Goal: Complete application form: Fill out and submit a form for a specific purpose

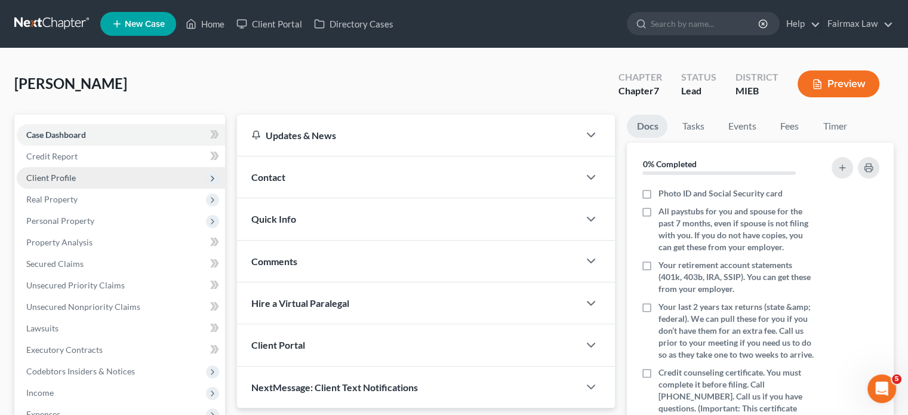
click at [95, 189] on span "Client Profile" at bounding box center [121, 177] width 208 height 21
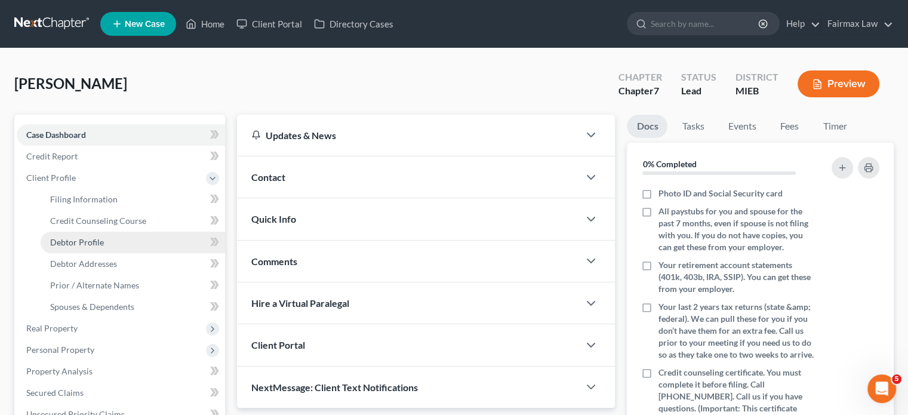
click at [107, 253] on link "Debtor Profile" at bounding box center [133, 242] width 184 height 21
select select "0"
select select "2"
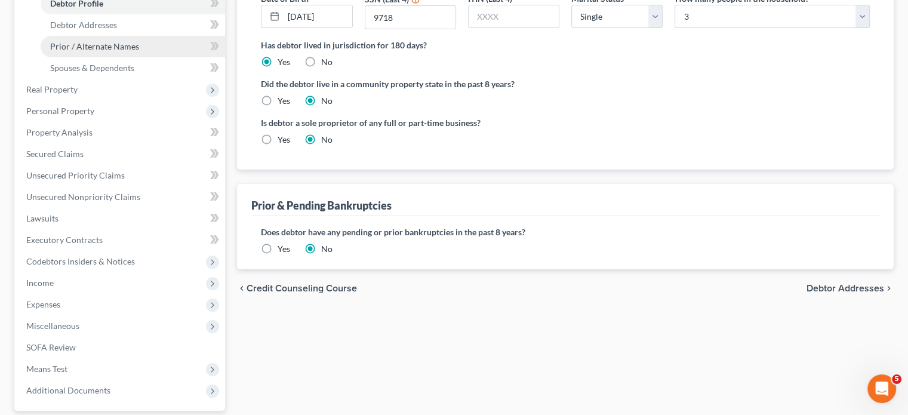
scroll to position [240, 0]
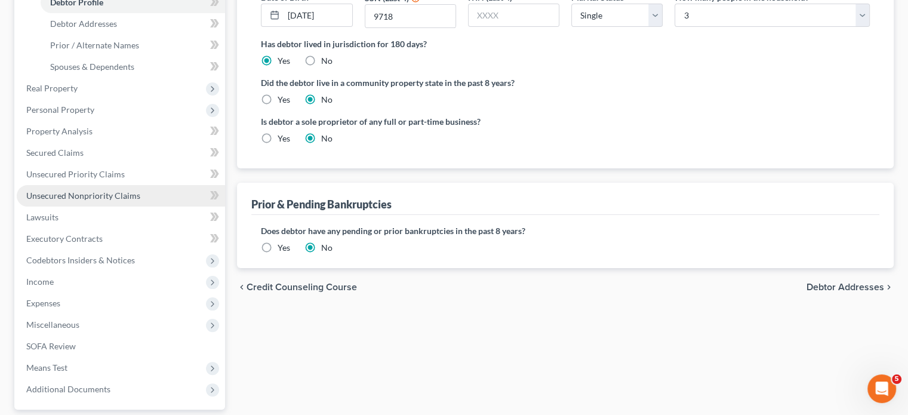
click at [135, 201] on span "Unsecured Nonpriority Claims" at bounding box center [83, 195] width 114 height 10
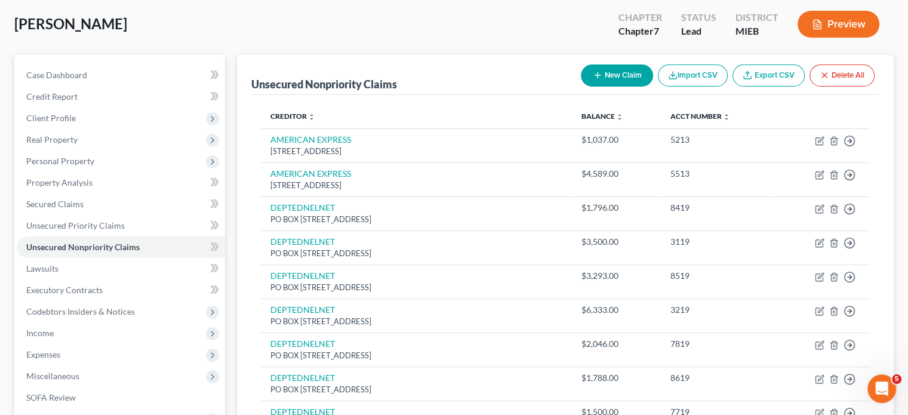
scroll to position [60, 0]
click at [76, 123] on span "Client Profile" at bounding box center [51, 118] width 50 height 10
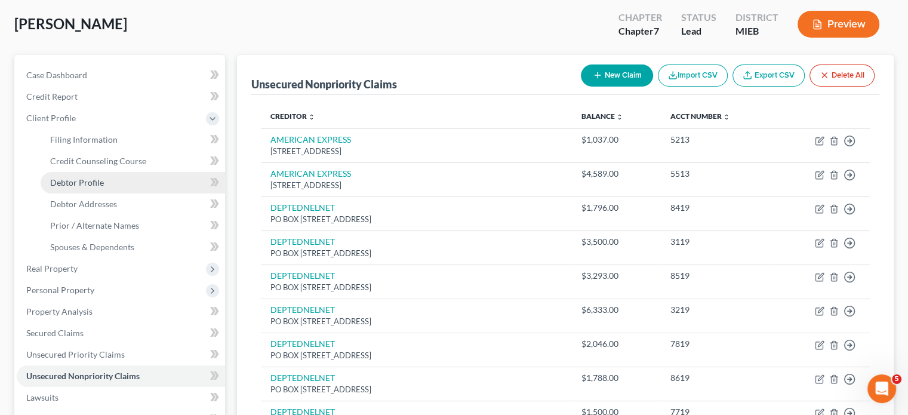
click at [104, 187] on span "Debtor Profile" at bounding box center [77, 182] width 54 height 10
select select "0"
select select "2"
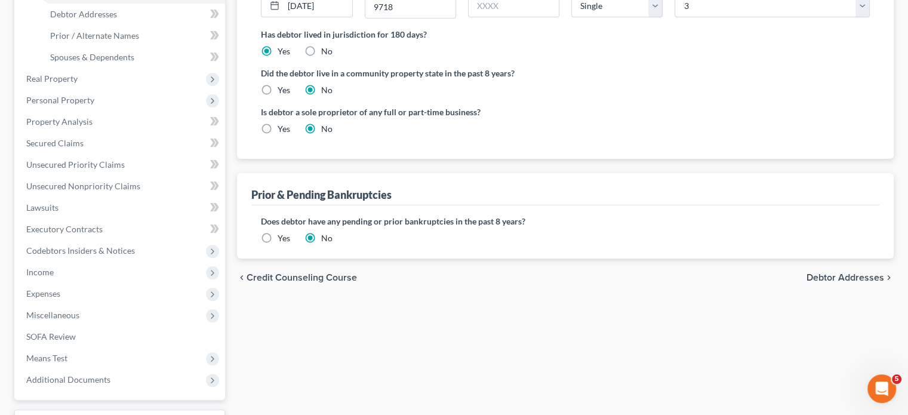
scroll to position [149, 0]
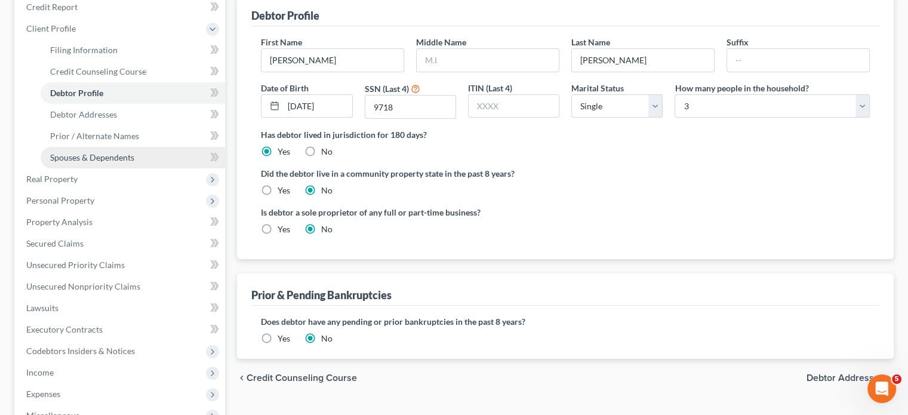
click at [117, 168] on link "Spouses & Dependents" at bounding box center [133, 157] width 184 height 21
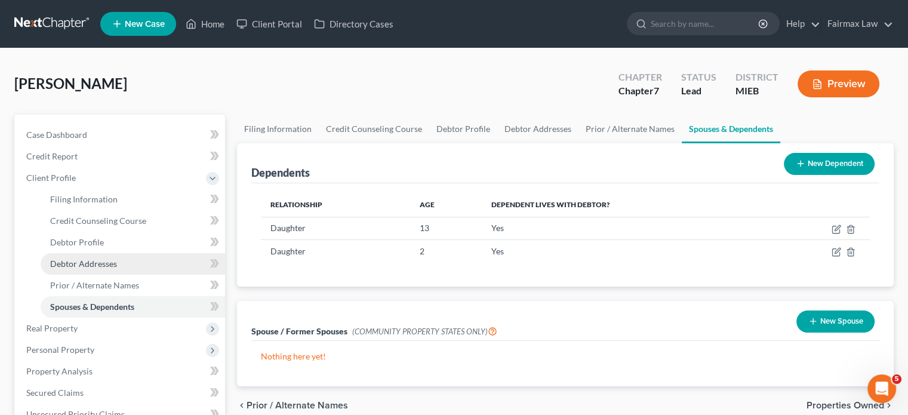
click at [117, 269] on span "Debtor Addresses" at bounding box center [83, 263] width 67 height 10
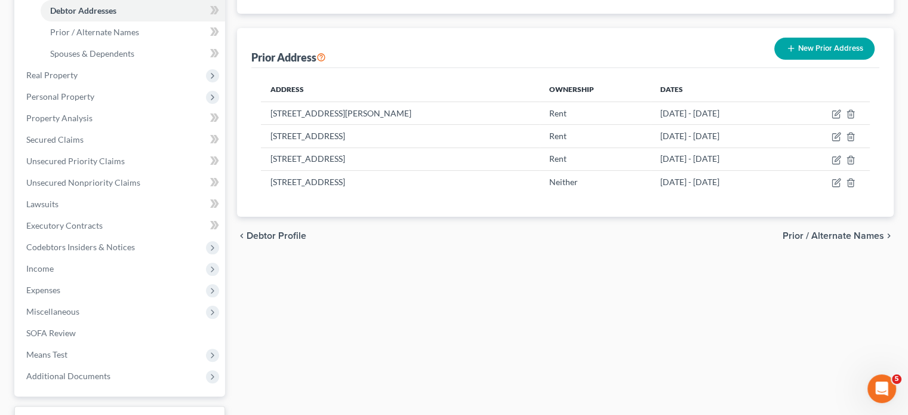
scroll to position [254, 0]
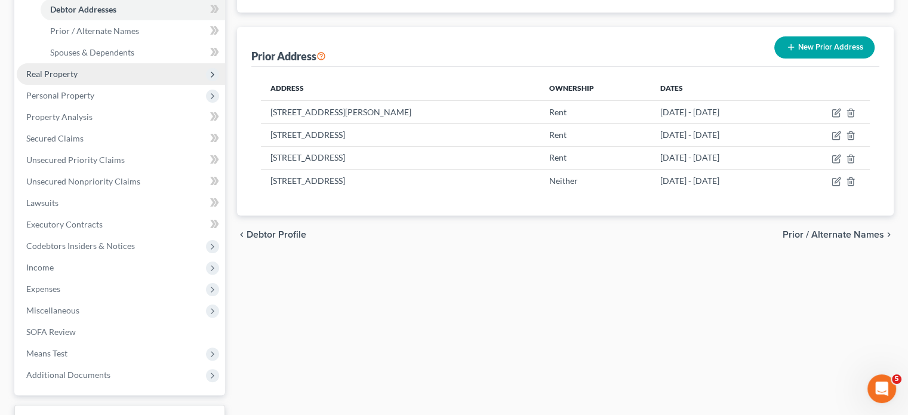
click at [103, 85] on span "Real Property" at bounding box center [121, 73] width 208 height 21
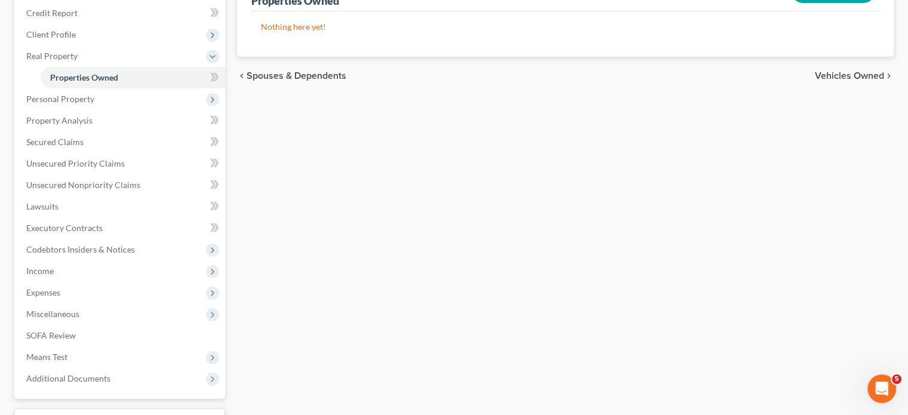
scroll to position [147, 0]
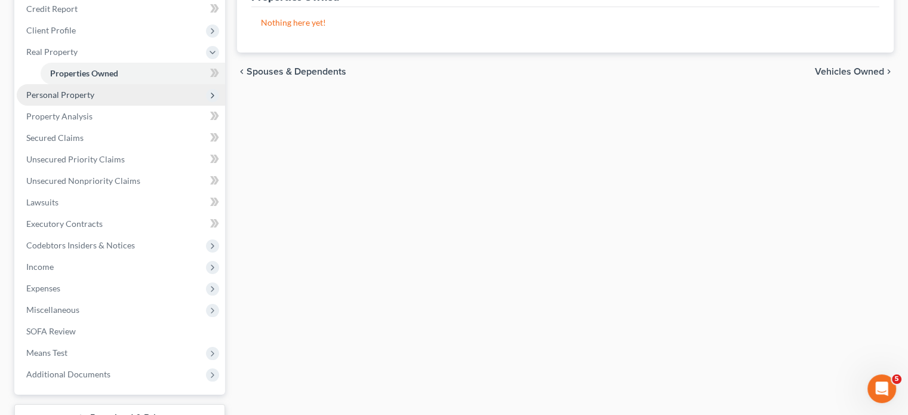
click at [141, 106] on span "Personal Property" at bounding box center [121, 94] width 208 height 21
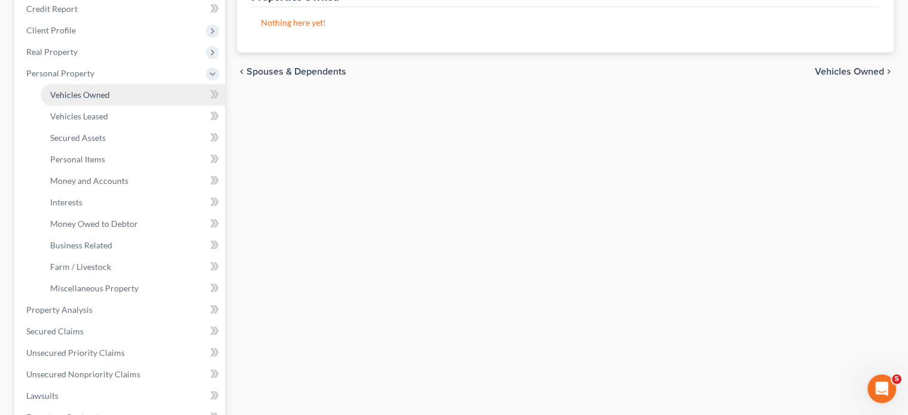
click at [137, 106] on link "Vehicles Owned" at bounding box center [133, 94] width 184 height 21
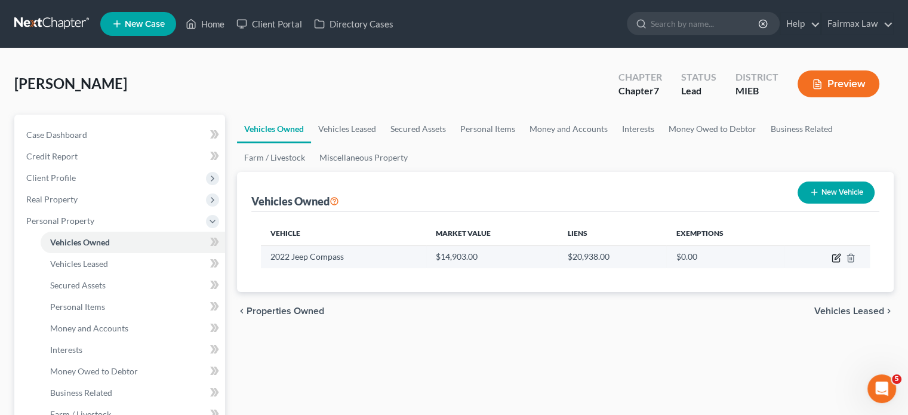
click at [831, 263] on icon "button" at bounding box center [836, 258] width 10 height 10
select select "0"
select select "4"
select select "2"
select select "0"
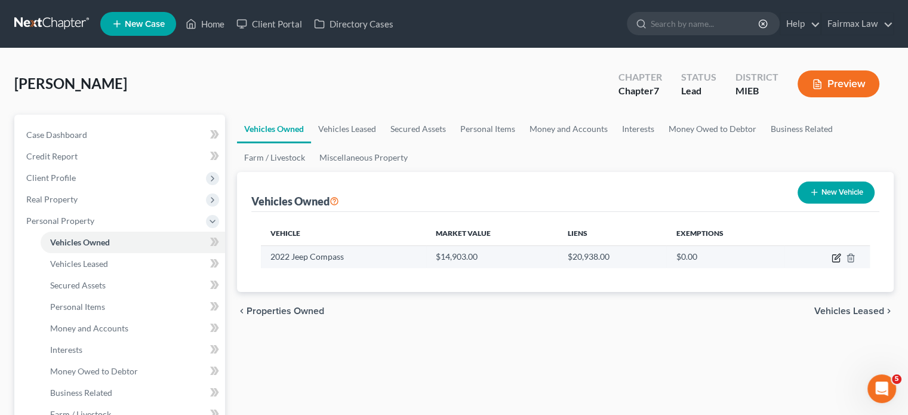
select select "48"
select select "0"
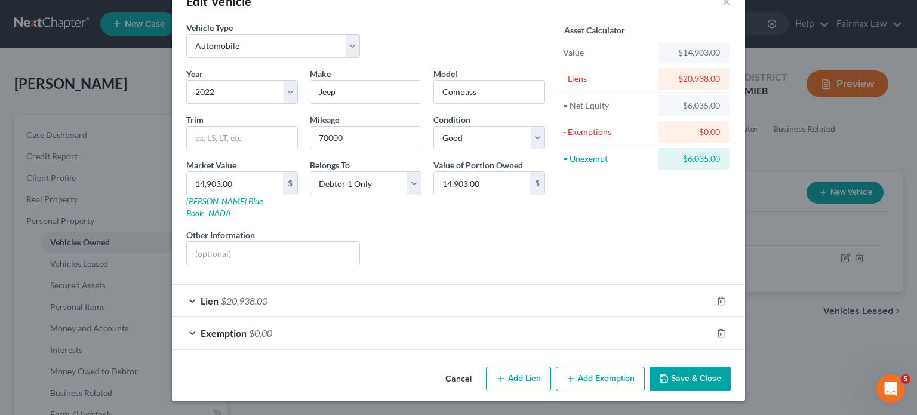
scroll to position [126, 0]
click at [560, 285] on div "Lien $20,938.00" at bounding box center [441, 301] width 539 height 32
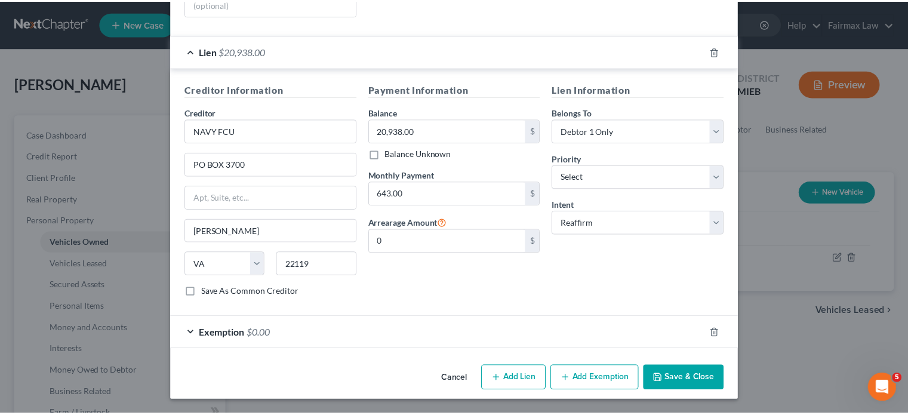
scroll to position [411, 0]
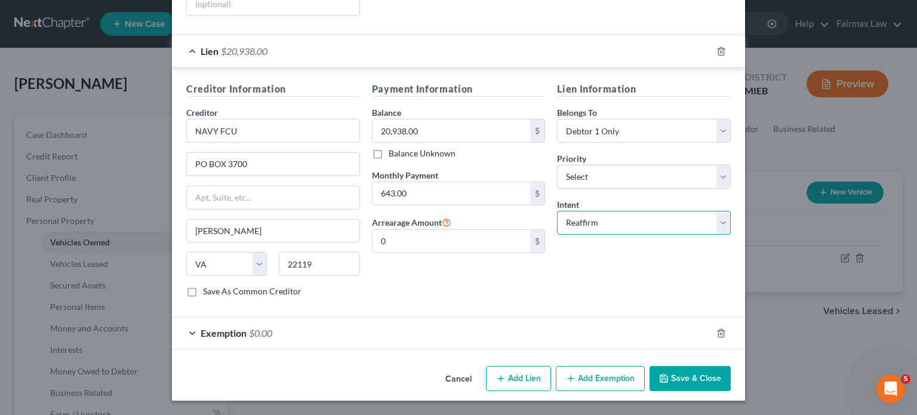
click at [653, 211] on select "Select Surrender Redeem Reaffirm Avoid Other" at bounding box center [644, 223] width 174 height 24
select select "0"
click at [575, 211] on select "Select Surrender Redeem Reaffirm Avoid Other" at bounding box center [644, 223] width 174 height 24
click at [730, 389] on button "Save & Close" at bounding box center [689, 378] width 81 height 25
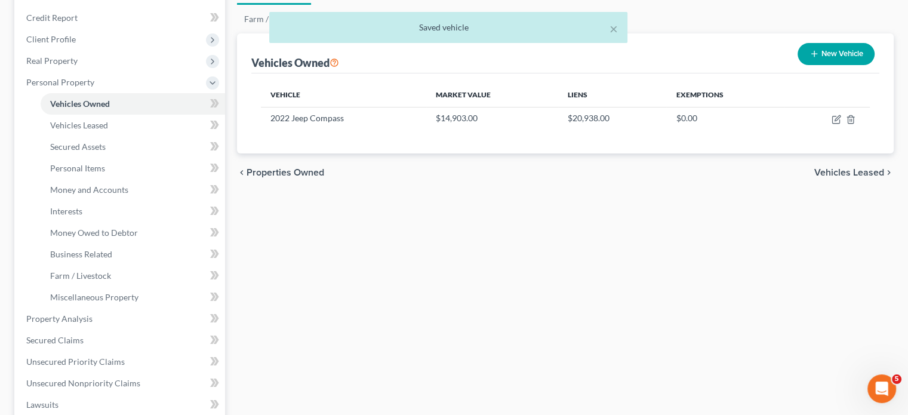
scroll to position [141, 0]
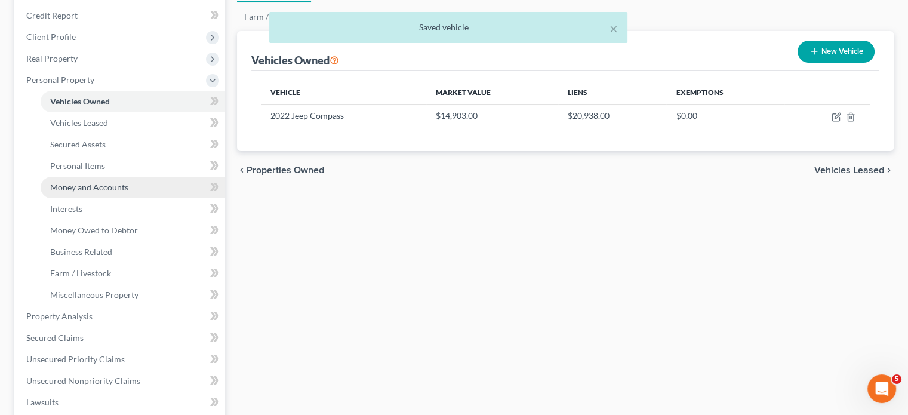
click at [128, 192] on span "Money and Accounts" at bounding box center [89, 187] width 78 height 10
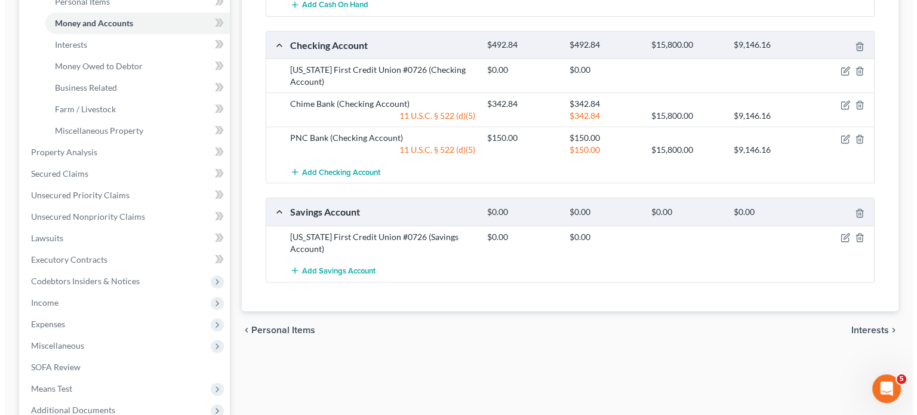
scroll to position [303, 0]
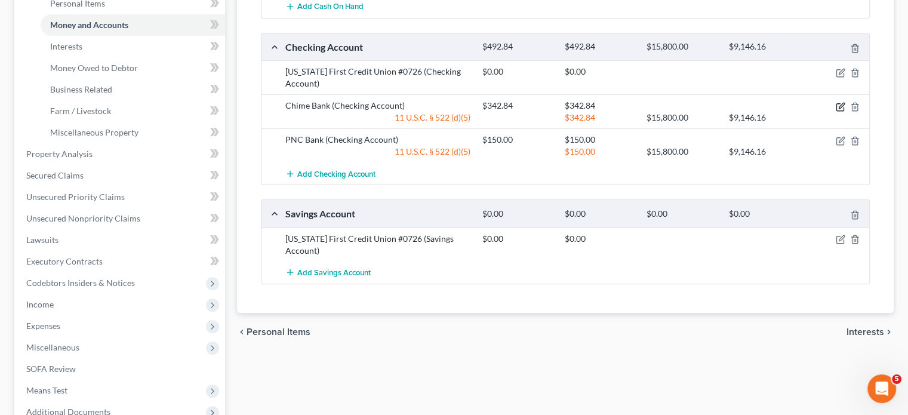
click at [835, 112] on icon "button" at bounding box center [840, 107] width 10 height 10
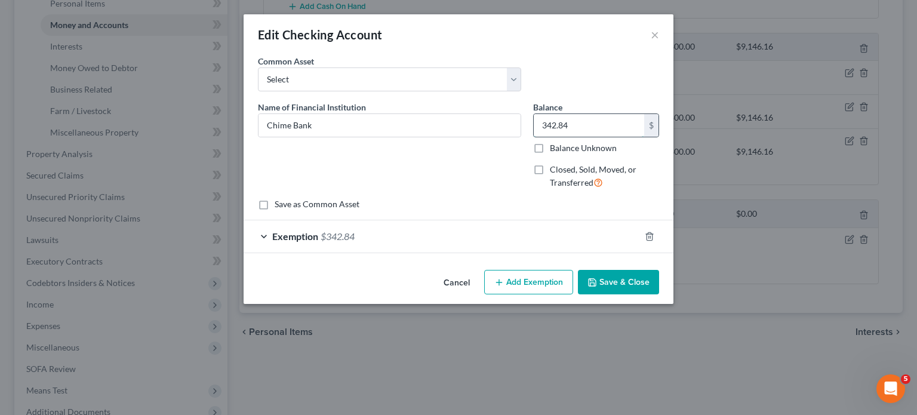
click at [602, 137] on input "342.84" at bounding box center [588, 125] width 110 height 23
type input "20"
click at [553, 252] on div "Exemption $342.84" at bounding box center [441, 236] width 396 height 32
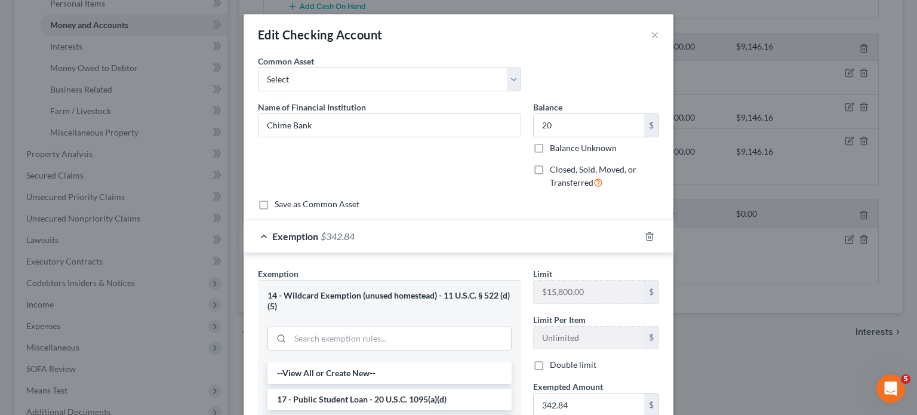
scroll to position [189, 0]
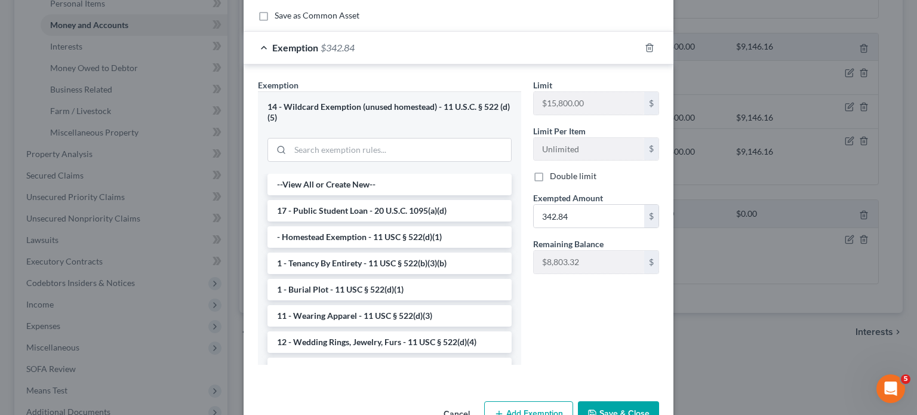
click at [598, 204] on label "Exempted Amount *" at bounding box center [568, 198] width 70 height 13
click at [592, 227] on input "342.84" at bounding box center [588, 216] width 110 height 23
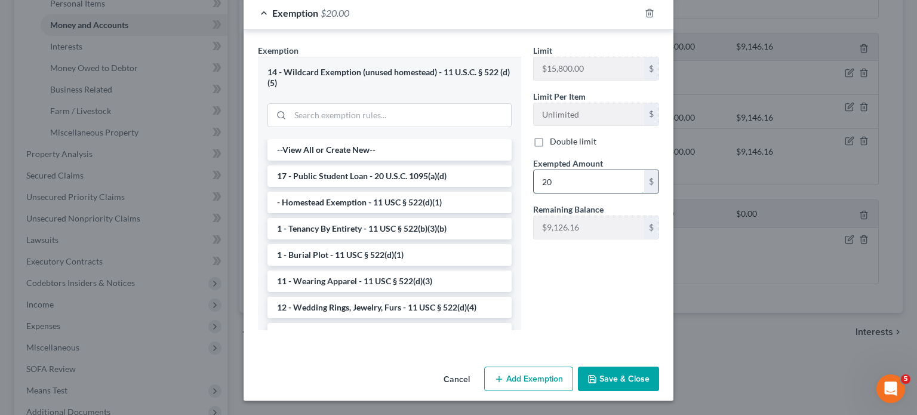
scroll to position [379, 0]
type input "20"
click at [659, 366] on button "Save & Close" at bounding box center [618, 378] width 81 height 25
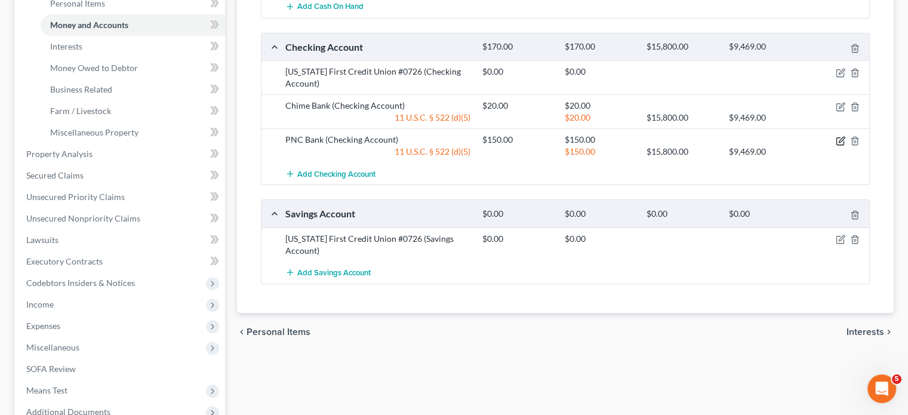
click at [835, 146] on icon "button" at bounding box center [840, 141] width 10 height 10
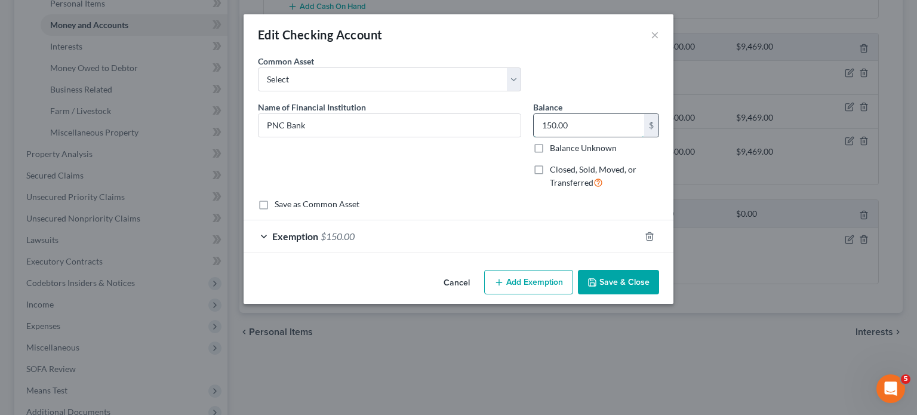
click at [600, 137] on input "150.00" at bounding box center [588, 125] width 110 height 23
type input "650"
click at [605, 252] on div "Exemption $150.00" at bounding box center [441, 236] width 396 height 32
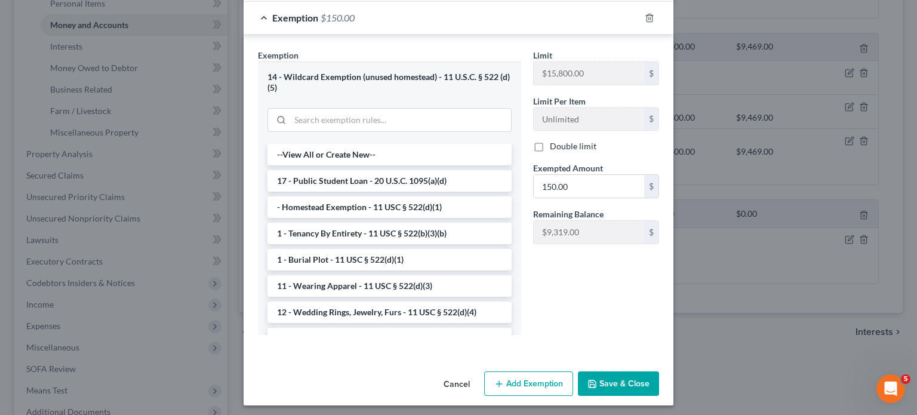
scroll to position [219, 0]
click at [605, 197] on input "150.00" at bounding box center [588, 185] width 110 height 23
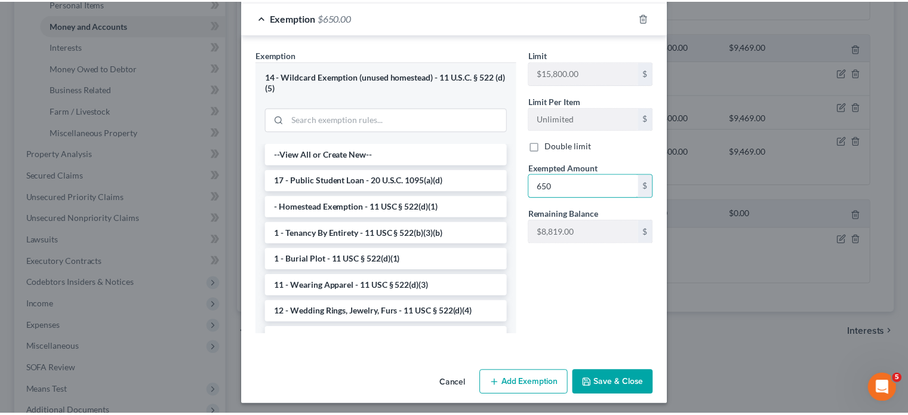
scroll to position [379, 0]
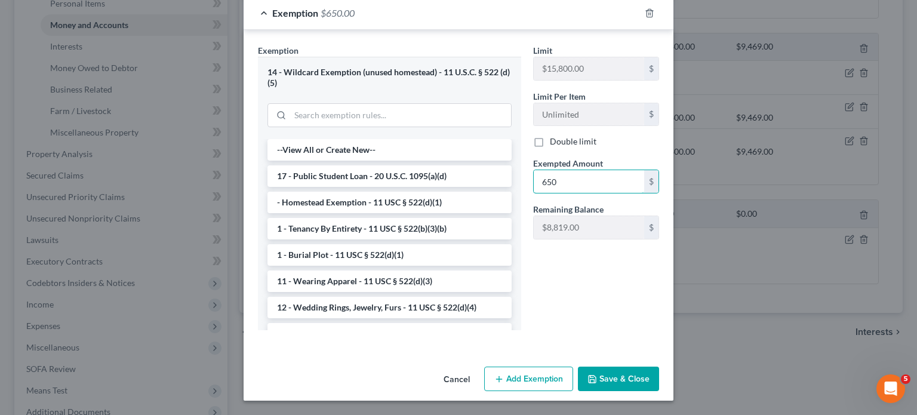
type input "650"
click at [654, 377] on button "Save & Close" at bounding box center [618, 378] width 81 height 25
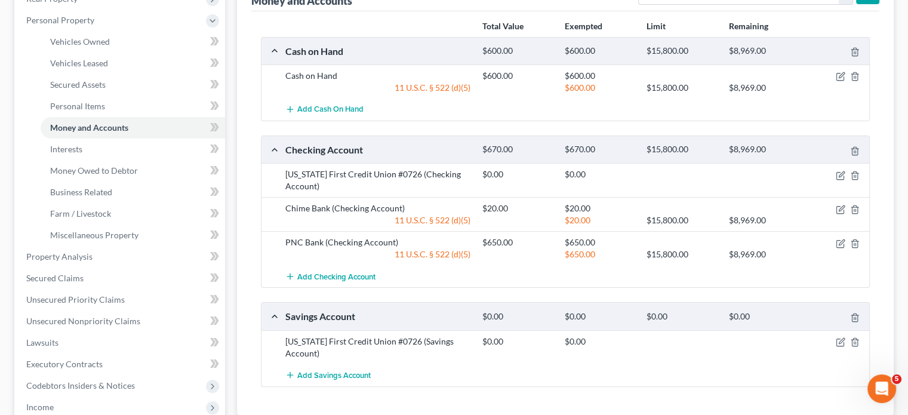
scroll to position [201, 0]
click at [850, 57] on icon "button" at bounding box center [855, 52] width 10 height 10
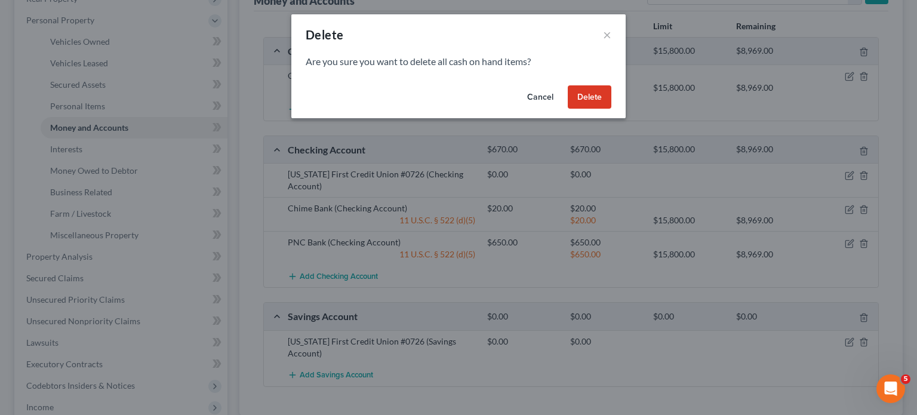
click at [611, 109] on button "Delete" at bounding box center [589, 97] width 44 height 24
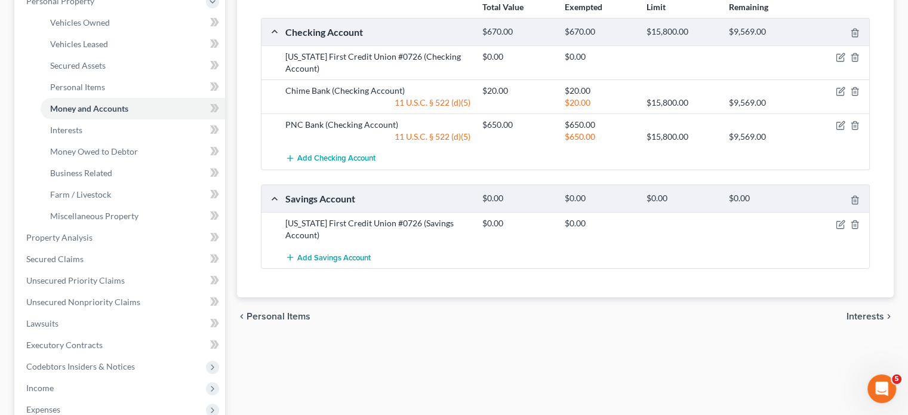
scroll to position [270, 0]
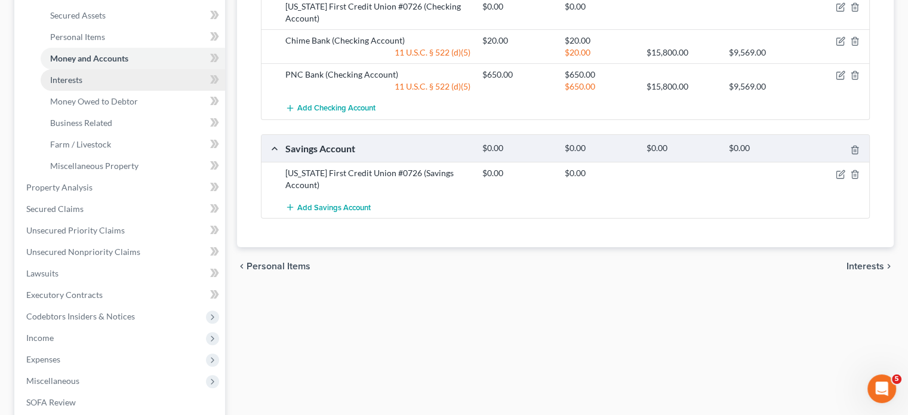
click at [140, 91] on link "Interests" at bounding box center [133, 79] width 184 height 21
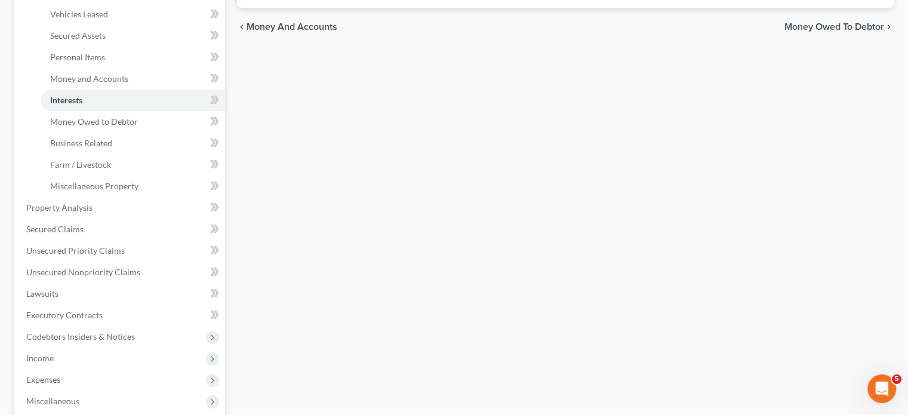
scroll to position [258, 0]
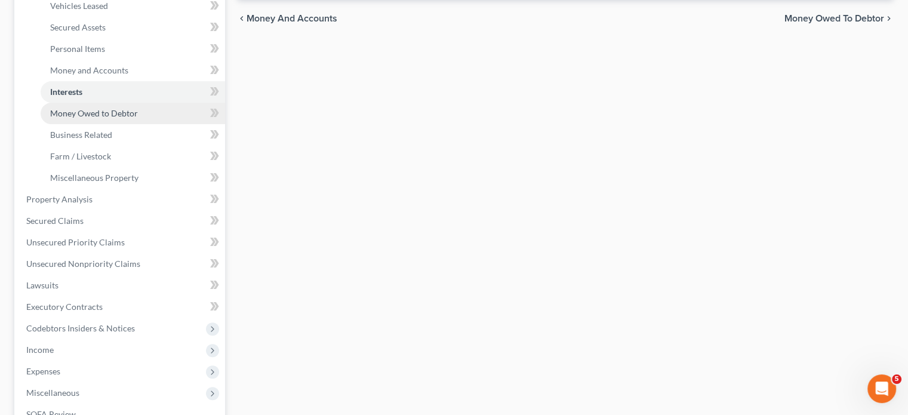
click at [138, 118] on span "Money Owed to Debtor" at bounding box center [94, 113] width 88 height 10
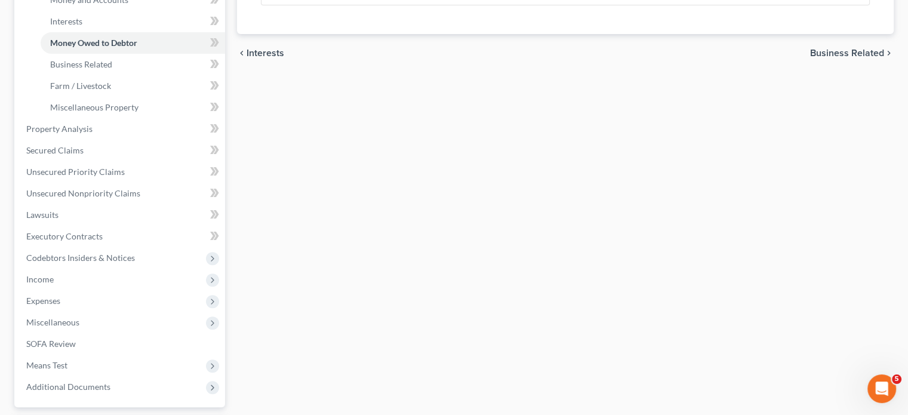
scroll to position [341, 0]
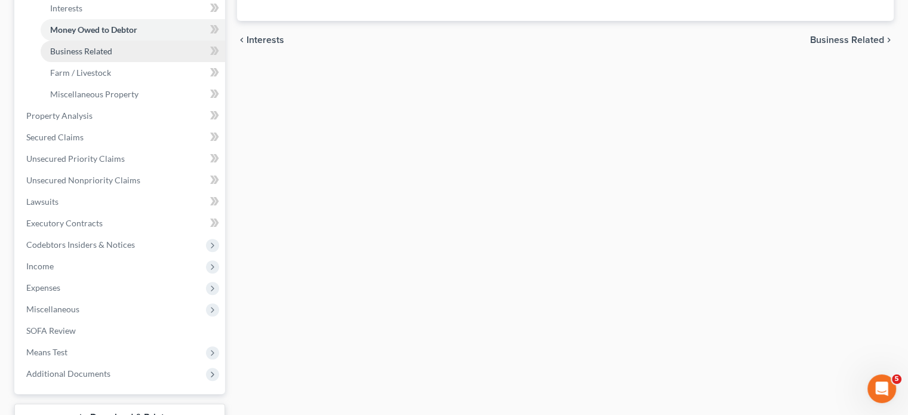
click at [112, 56] on span "Business Related" at bounding box center [81, 51] width 62 height 10
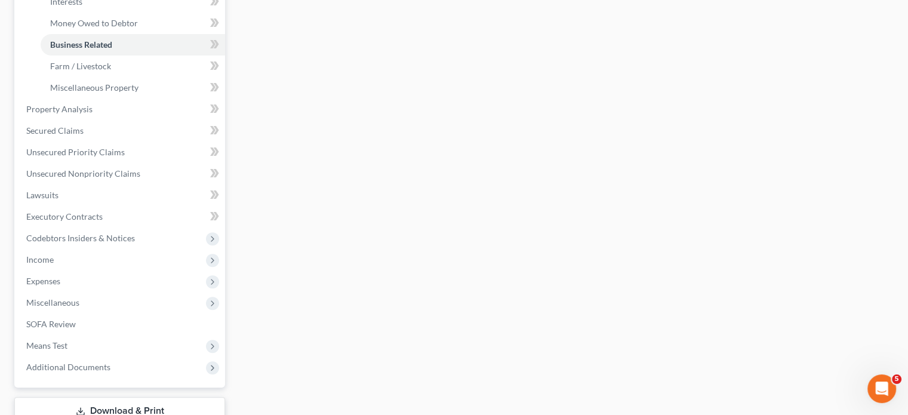
scroll to position [363, 0]
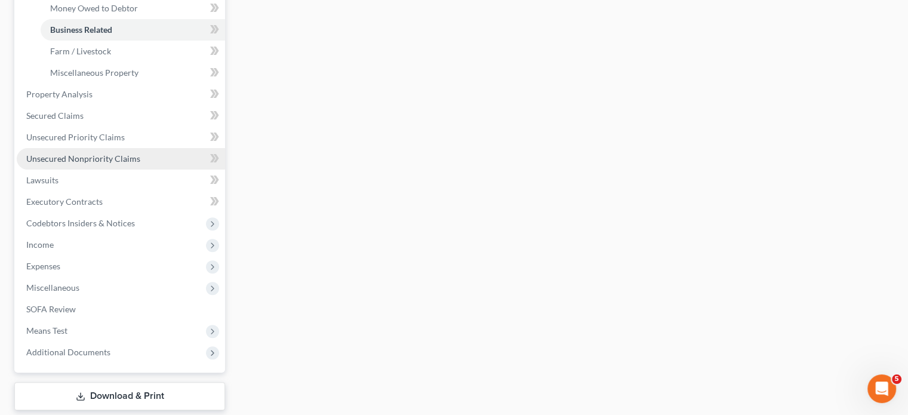
click at [107, 164] on span "Unsecured Nonpriority Claims" at bounding box center [83, 158] width 114 height 10
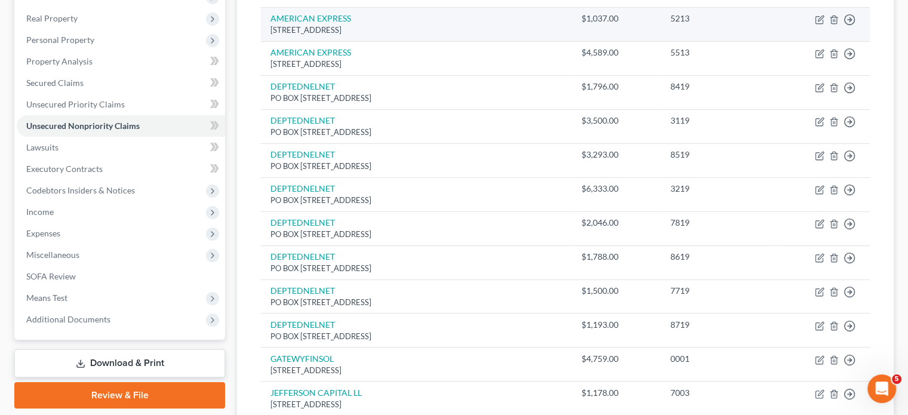
scroll to position [184, 0]
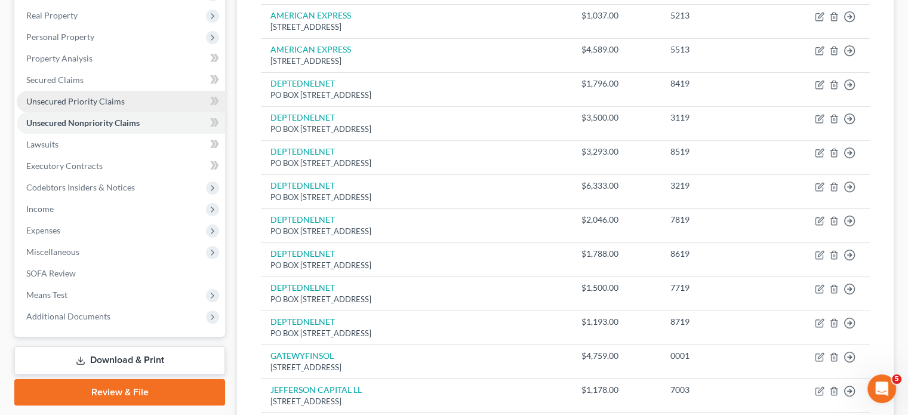
click at [125, 106] on span "Unsecured Priority Claims" at bounding box center [75, 101] width 98 height 10
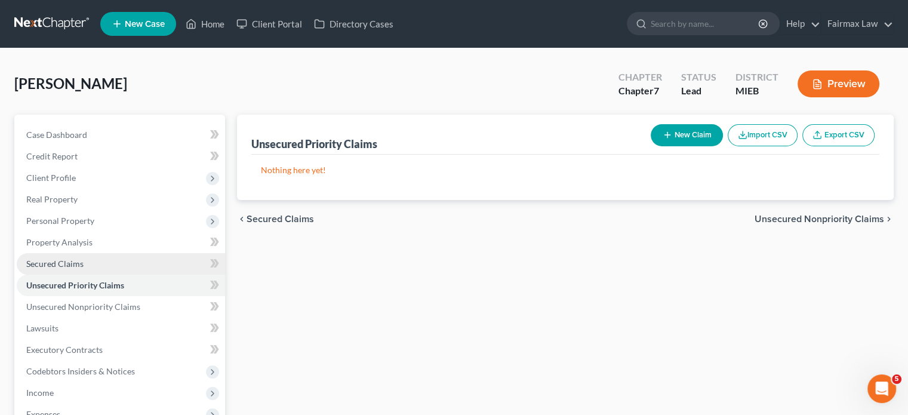
click at [98, 274] on link "Secured Claims" at bounding box center [121, 263] width 208 height 21
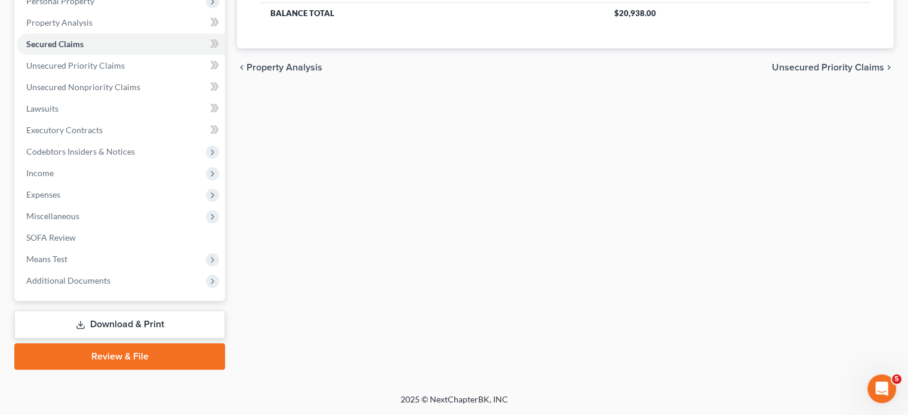
scroll to position [300, 0]
click at [129, 86] on span "Unsecured Nonpriority Claims" at bounding box center [83, 87] width 114 height 10
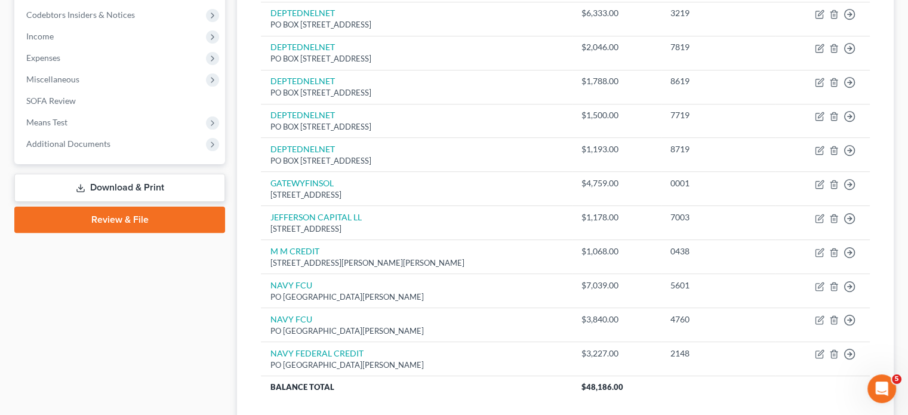
scroll to position [357, 0]
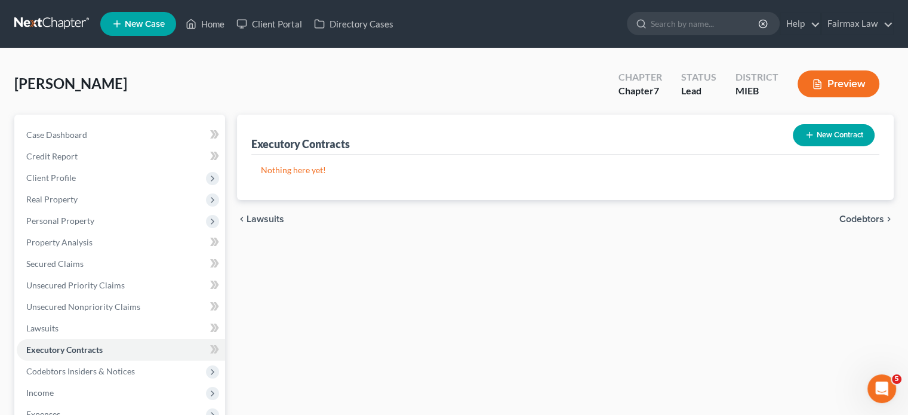
click at [835, 146] on button "New Contract" at bounding box center [833, 135] width 82 height 22
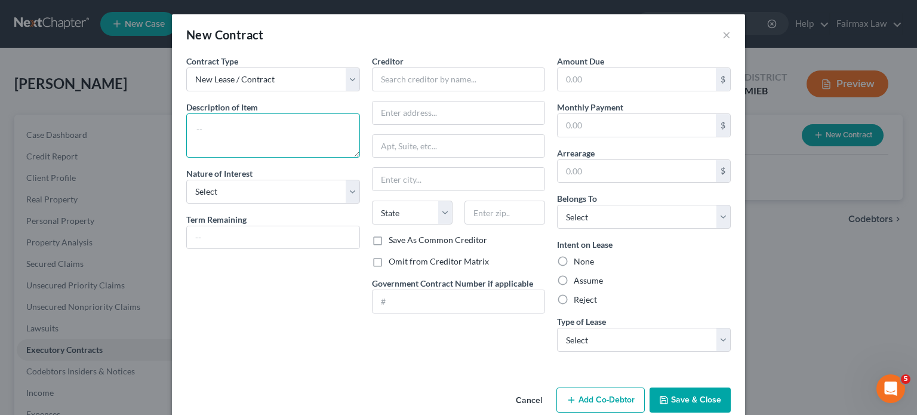
click at [236, 158] on textarea at bounding box center [273, 135] width 174 height 44
type textarea "Residential lease"
click at [198, 203] on select "Select Purchaser Agent Lessor Lessee" at bounding box center [273, 192] width 174 height 24
select select "3"
click at [186, 203] on select "Select Purchaser Agent Lessor Lessee" at bounding box center [273, 192] width 174 height 24
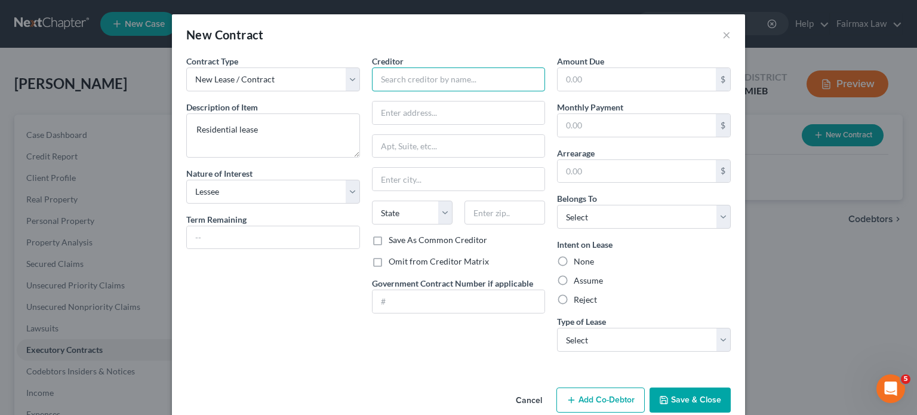
click at [434, 91] on input "text" at bounding box center [459, 79] width 174 height 24
type input "Landlord"
click at [388, 267] on label "Omit from Creditor Matrix" at bounding box center [438, 261] width 100 height 12
click at [393, 263] on input "Omit from Creditor Matrix" at bounding box center [397, 259] width 8 height 8
checkbox input "true"
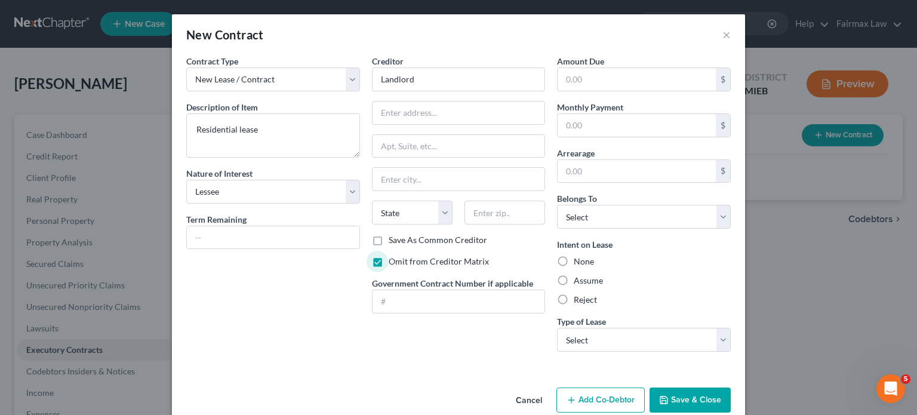
click at [588, 306] on div "Intent on Lease None Assume Reject" at bounding box center [644, 271] width 174 height 67
click at [591, 286] on label "Assume" at bounding box center [587, 280] width 29 height 12
click at [586, 282] on input "Assume" at bounding box center [582, 278] width 8 height 8
radio input "true"
drag, startPoint x: 637, startPoint y: 272, endPoint x: 640, endPoint y: 282, distance: 11.0
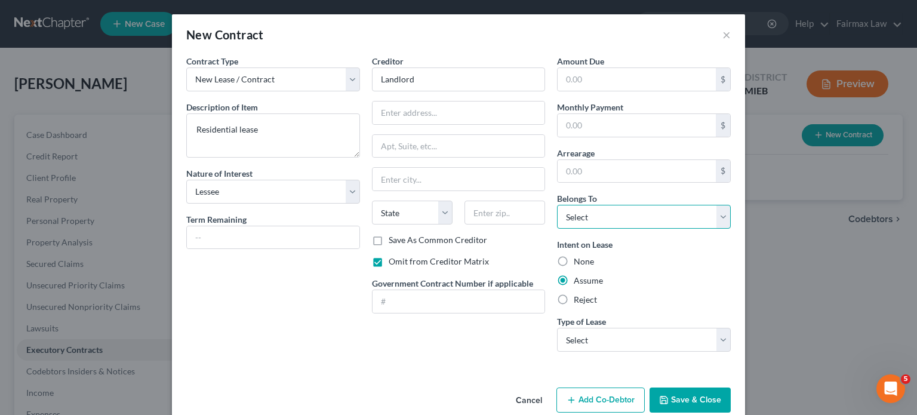
click at [637, 229] on select "Select Debtor 1 Only Debtor 2 Only Debtor 1 And Debtor 2 Only At Least One Of T…" at bounding box center [644, 217] width 174 height 24
select select "0"
click at [575, 229] on select "Select Debtor 1 Only Debtor 2 Only Debtor 1 And Debtor 2 Only At Least One Of T…" at bounding box center [644, 217] width 174 height 24
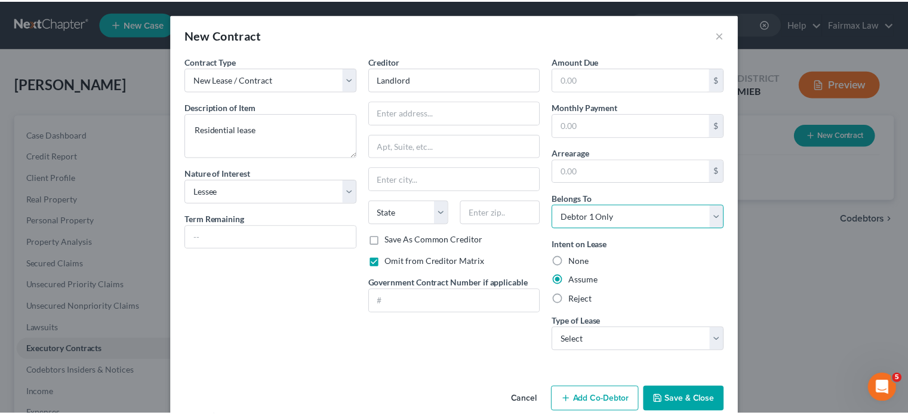
scroll to position [116, 0]
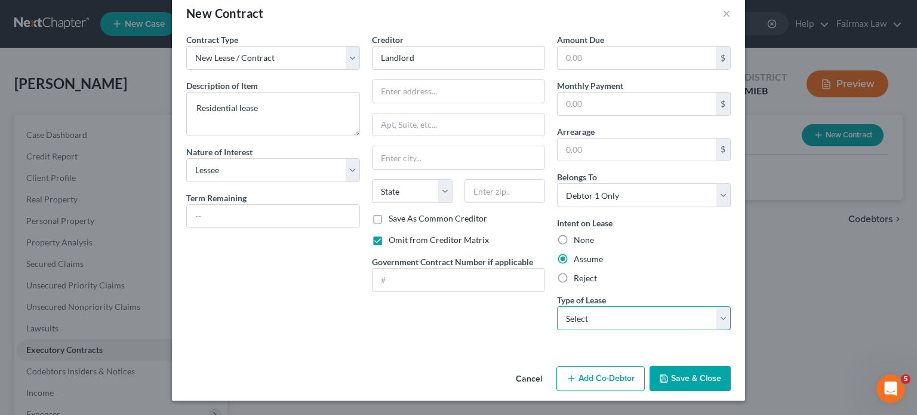
click at [655, 306] on select "Select Real Estate Car Other" at bounding box center [644, 318] width 174 height 24
select select "0"
click at [575, 306] on select "Select Real Estate Car Other" at bounding box center [644, 318] width 174 height 24
click at [718, 396] on div "Cancel Add Co-Debtor Save & Close" at bounding box center [458, 380] width 573 height 39
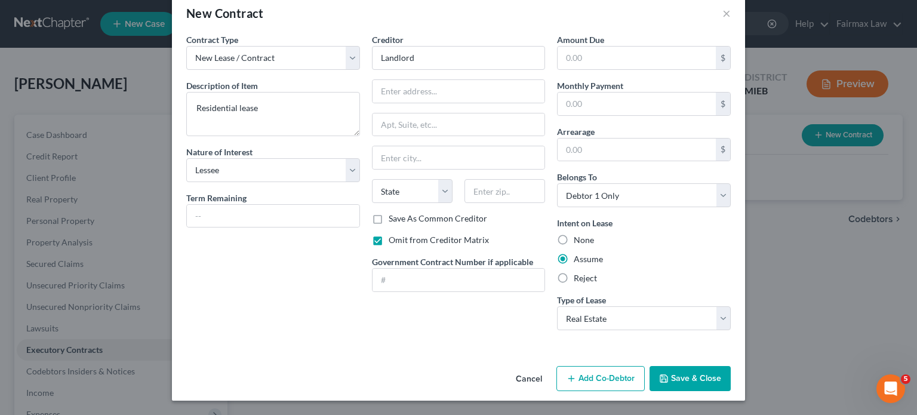
click at [718, 387] on button "Save & Close" at bounding box center [689, 378] width 81 height 25
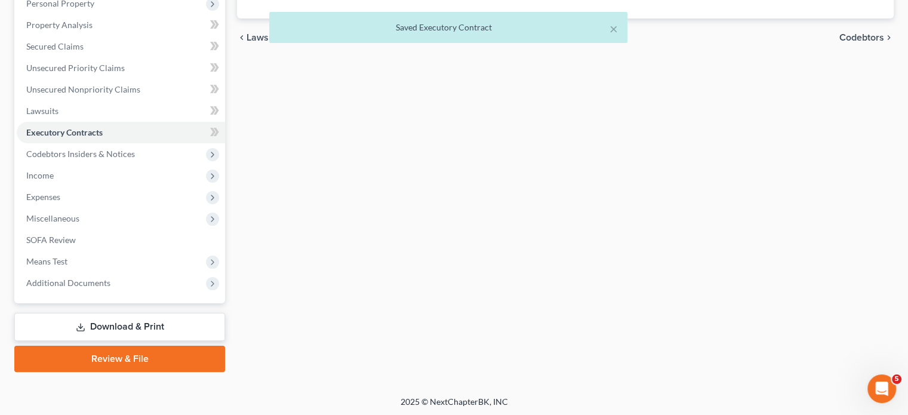
scroll to position [344, 0]
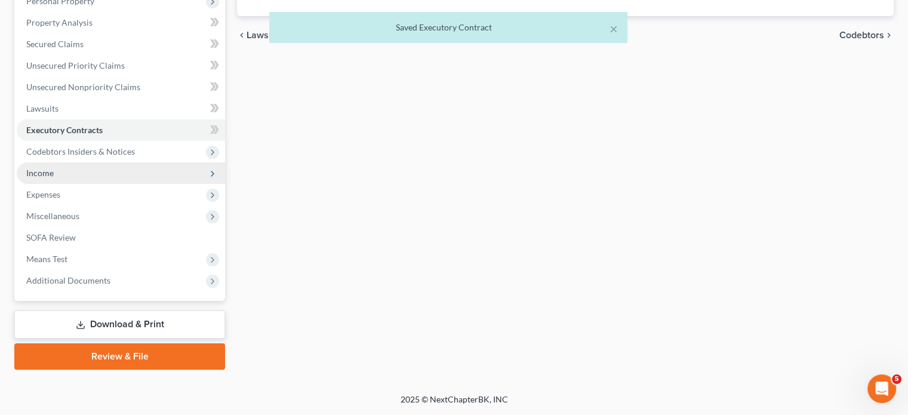
drag, startPoint x: 100, startPoint y: 147, endPoint x: 117, endPoint y: 146, distance: 16.8
click at [100, 162] on span "Income" at bounding box center [121, 172] width 208 height 21
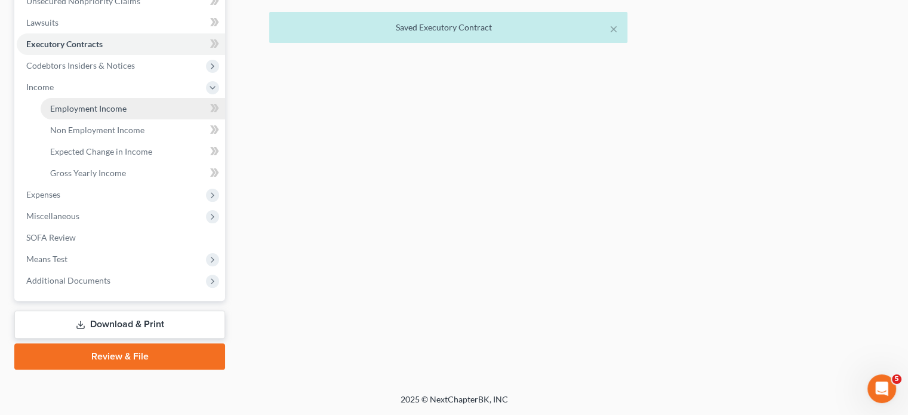
click at [74, 119] on link "Employment Income" at bounding box center [133, 108] width 184 height 21
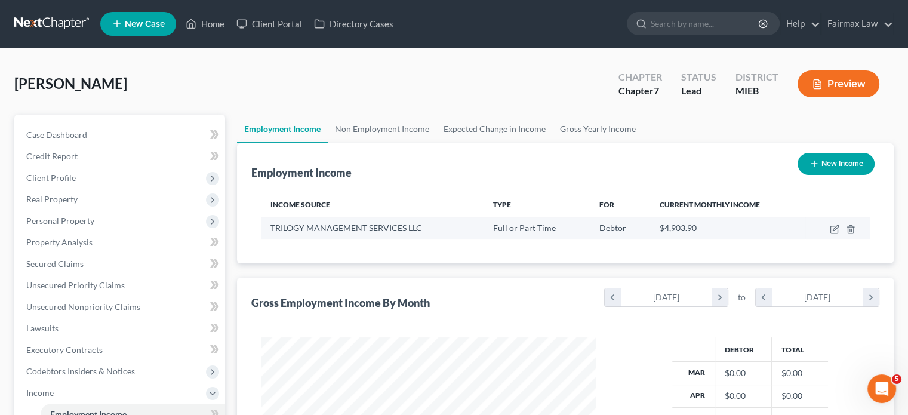
click at [816, 239] on td at bounding box center [837, 228] width 64 height 23
click at [829, 234] on icon "button" at bounding box center [834, 229] width 10 height 10
select select "0"
select select "18"
select select "3"
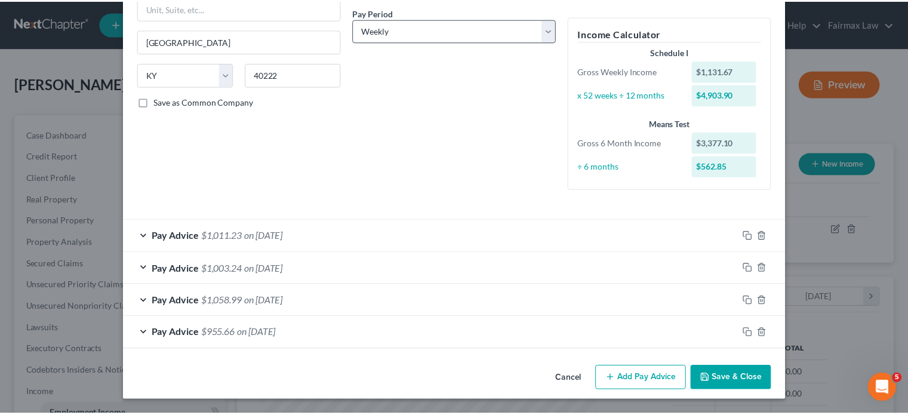
scroll to position [315, 0]
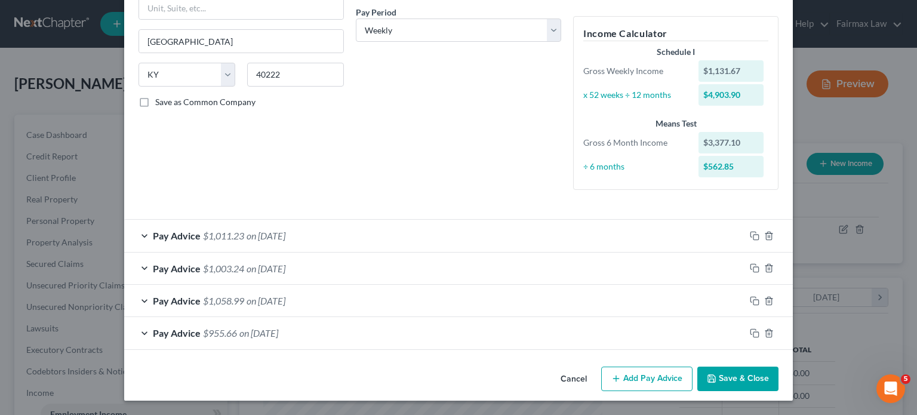
click at [596, 368] on button "Cancel" at bounding box center [573, 380] width 45 height 24
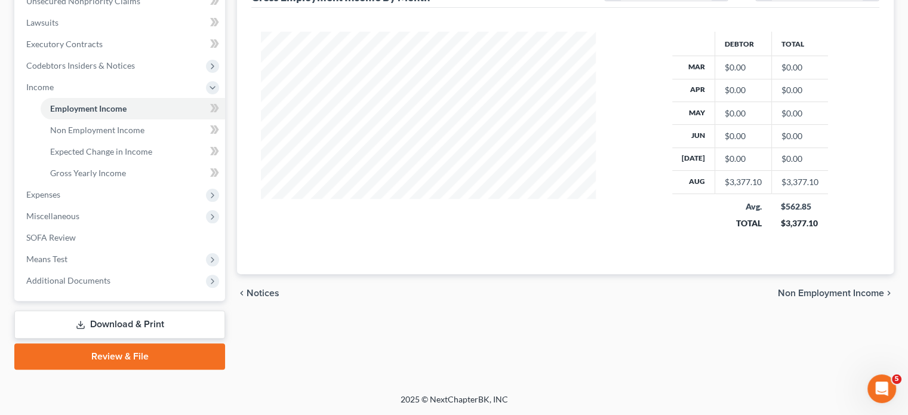
scroll to position [319, 0]
click at [125, 135] on span "Non Employment Income" at bounding box center [97, 130] width 94 height 10
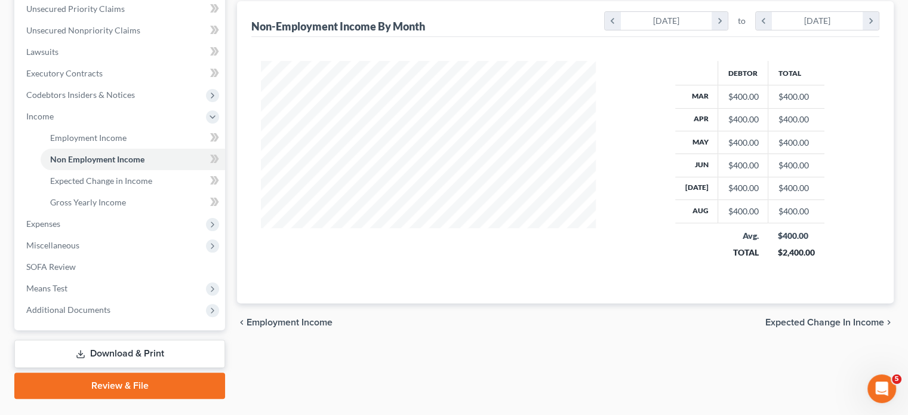
scroll to position [400, 0]
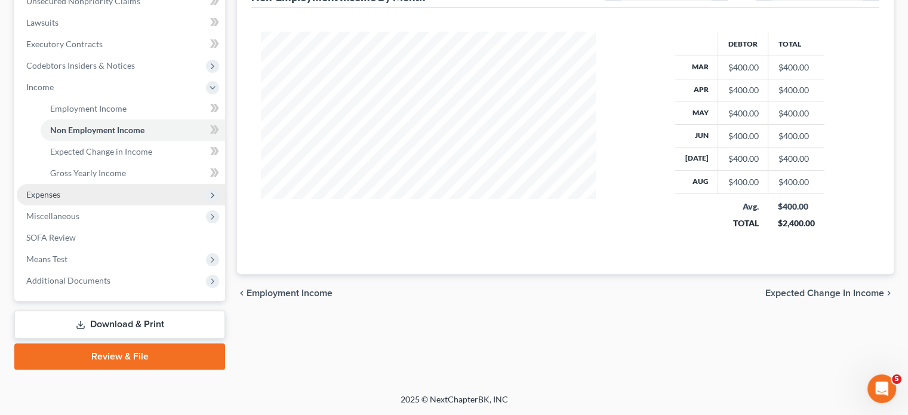
click at [117, 205] on span "Expenses" at bounding box center [121, 194] width 208 height 21
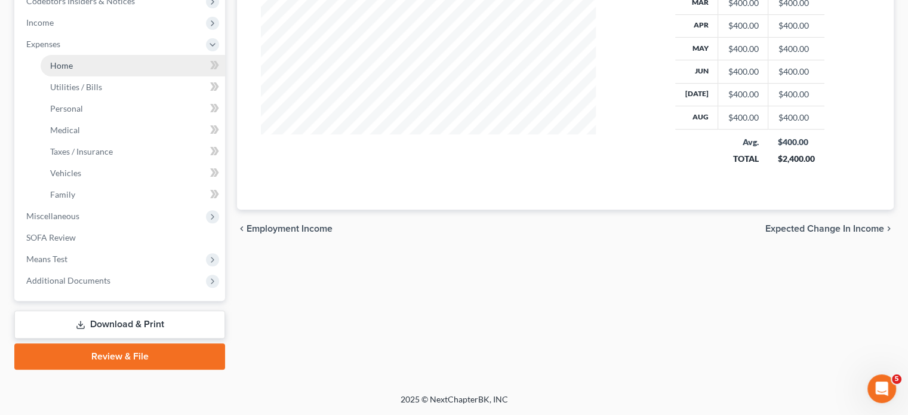
click at [122, 76] on link "Home" at bounding box center [133, 65] width 184 height 21
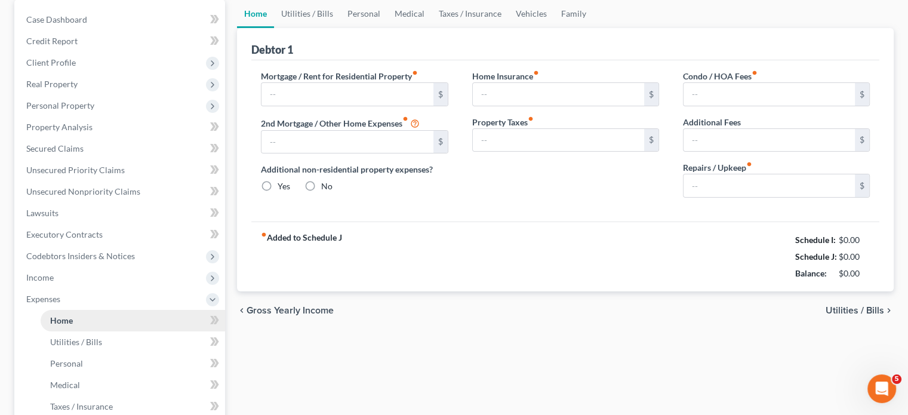
type input "1,400.00"
type input "0.00"
radio input "true"
type input "0.00"
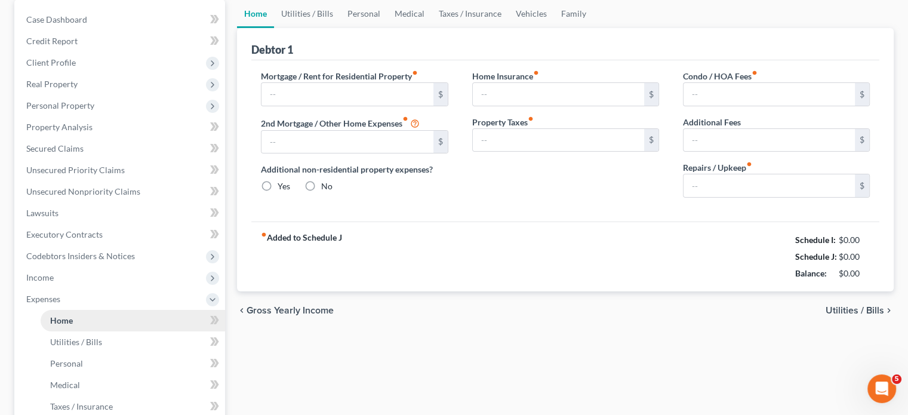
type input "0.00"
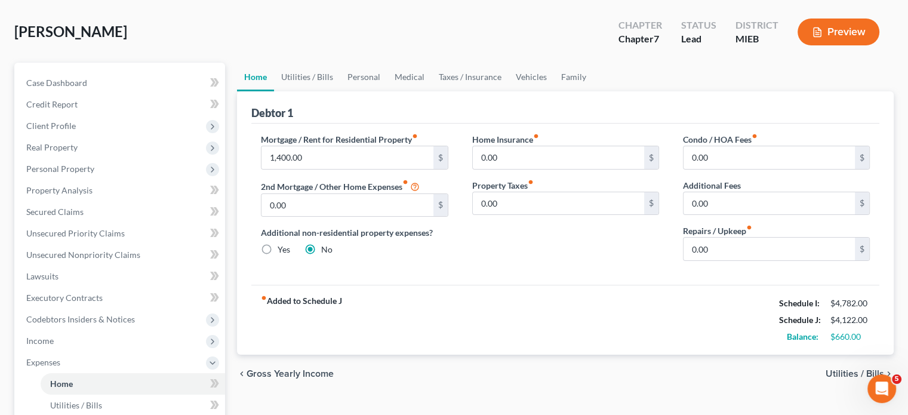
scroll to position [51, 0]
click at [716, 261] on input "0.00" at bounding box center [768, 249] width 171 height 23
type input "50"
click at [319, 92] on link "Utilities / Bills" at bounding box center [307, 77] width 66 height 29
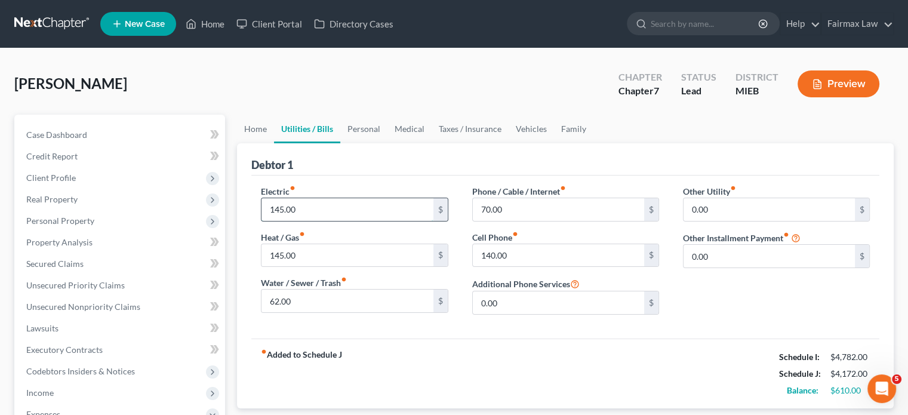
click at [322, 221] on input "145.00" at bounding box center [346, 209] width 171 height 23
type input "200"
click at [387, 143] on link "Personal" at bounding box center [363, 129] width 47 height 29
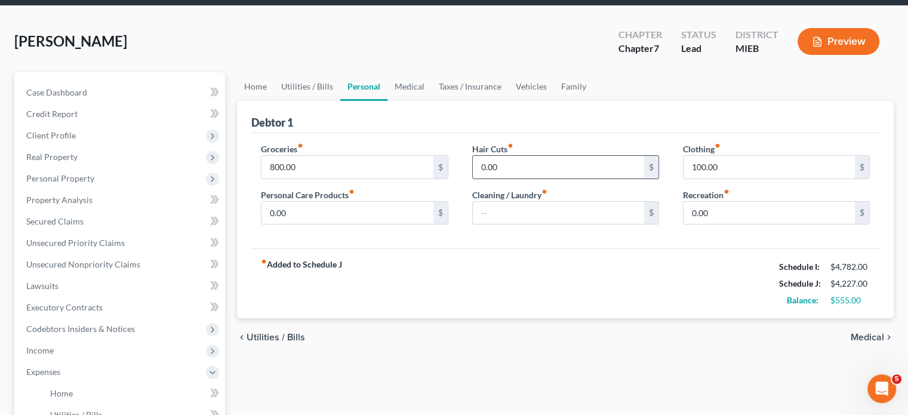
scroll to position [43, 0]
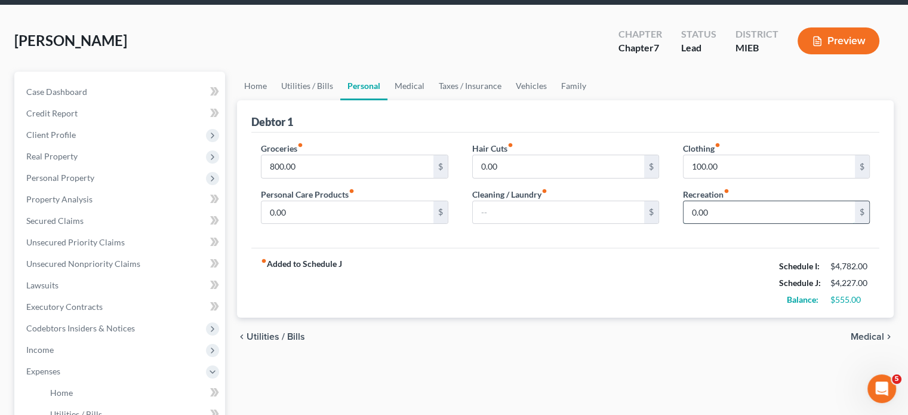
click at [736, 224] on input "0.00" at bounding box center [768, 212] width 171 height 23
type input "100"
click at [431, 100] on link "Medical" at bounding box center [409, 86] width 44 height 29
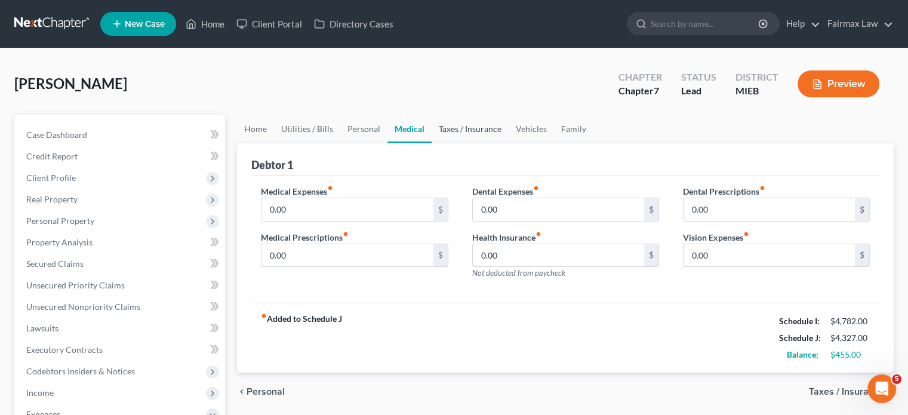
click at [508, 143] on link "Taxes / Insurance" at bounding box center [469, 129] width 77 height 29
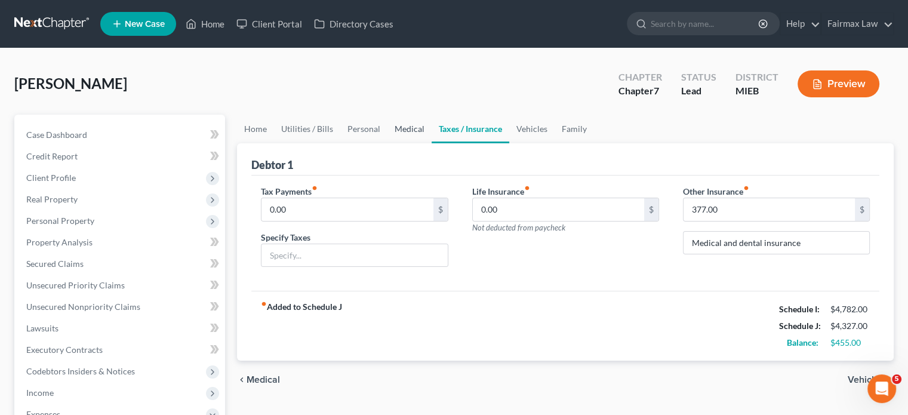
click at [431, 143] on link "Medical" at bounding box center [409, 129] width 44 height 29
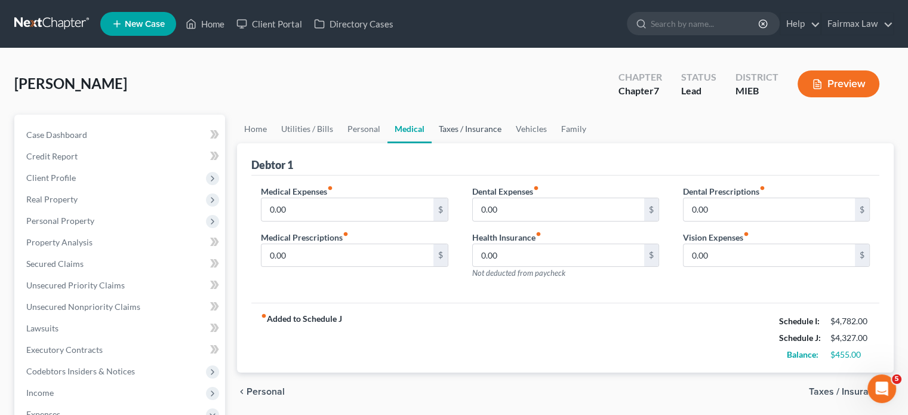
click at [508, 143] on link "Taxes / Insurance" at bounding box center [469, 129] width 77 height 29
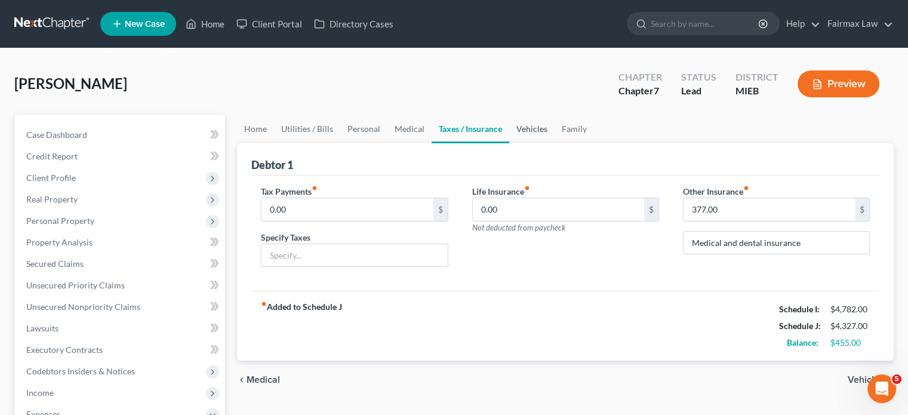
click at [554, 143] on link "Vehicles" at bounding box center [531, 129] width 45 height 29
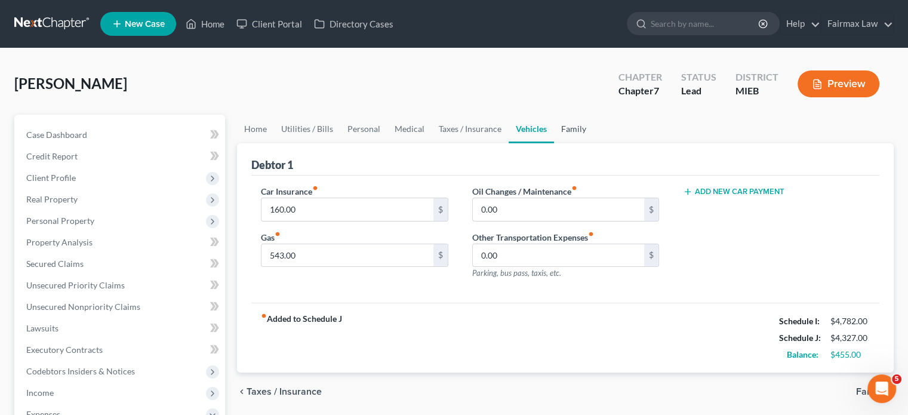
click at [593, 143] on link "Family" at bounding box center [573, 129] width 39 height 29
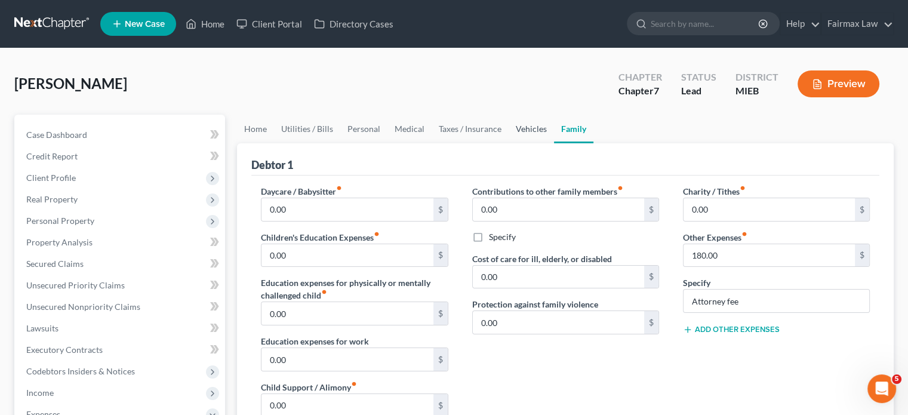
click at [554, 143] on link "Vehicles" at bounding box center [530, 129] width 45 height 29
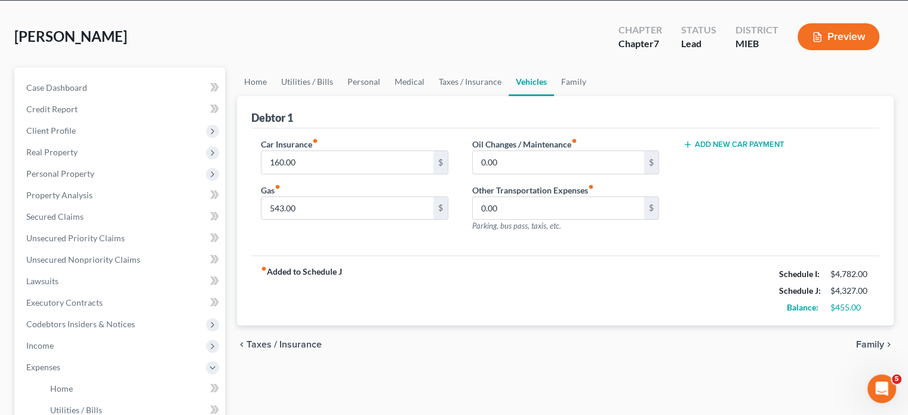
scroll to position [47, 0]
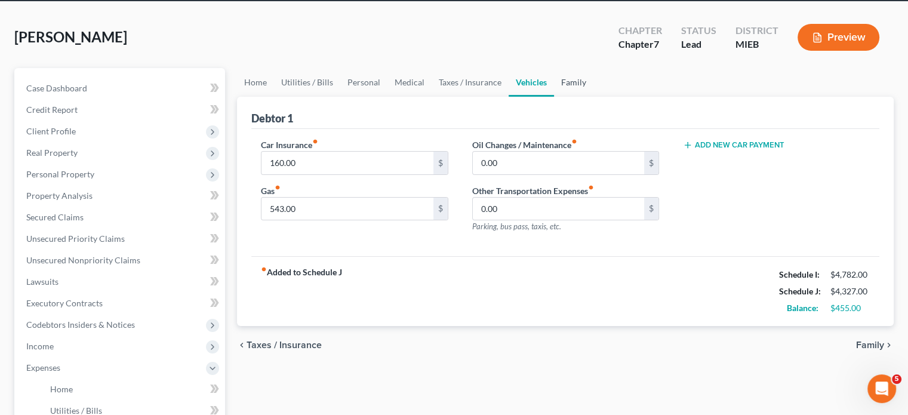
click at [593, 97] on link "Family" at bounding box center [573, 82] width 39 height 29
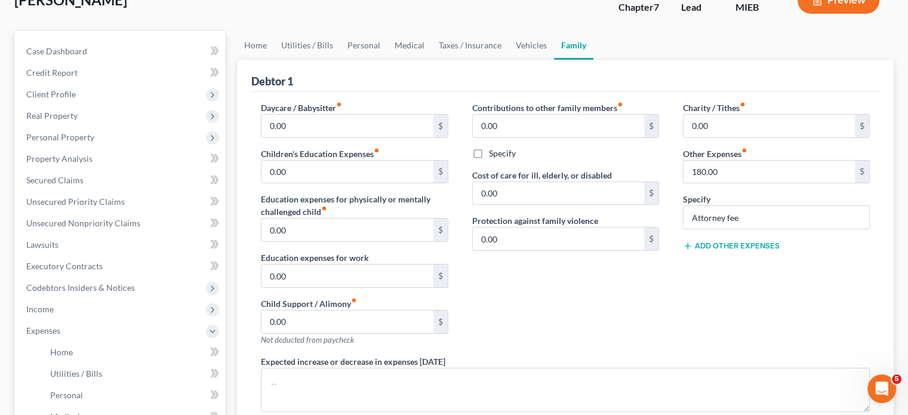
scroll to position [38, 0]
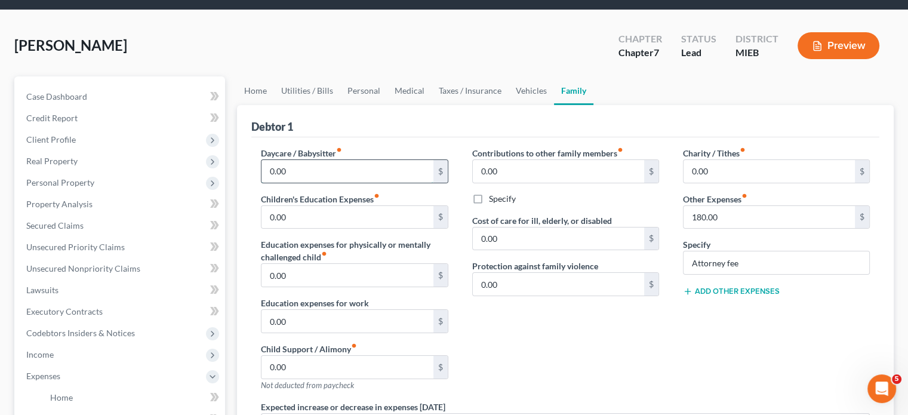
click at [306, 183] on input "0.00" at bounding box center [346, 171] width 171 height 23
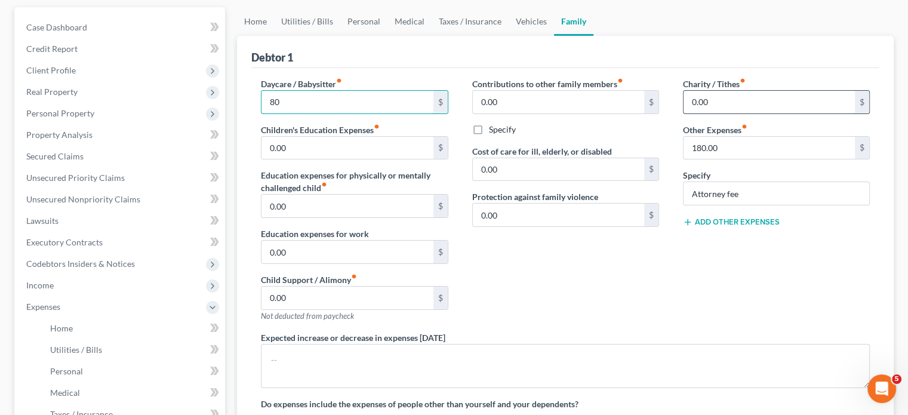
scroll to position [42, 0]
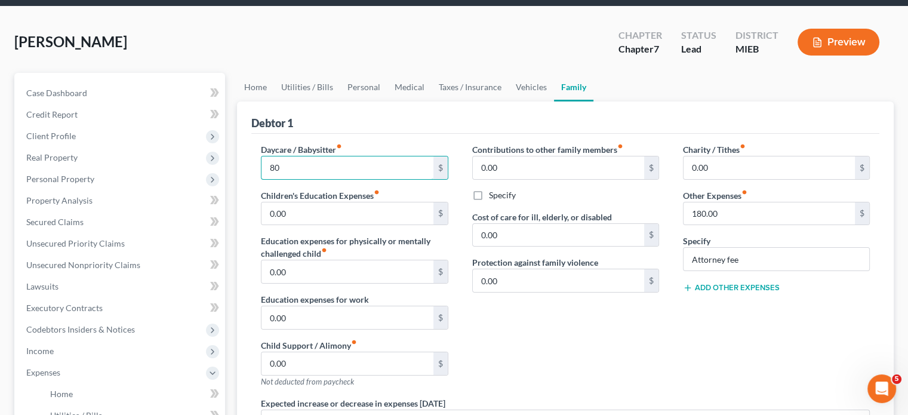
drag, startPoint x: 310, startPoint y: 218, endPoint x: 257, endPoint y: 219, distance: 53.7
click at [257, 219] on div "Daycare / Babysitter fiber_manual_record 80 $ Children's Education Expenses fib…" at bounding box center [354, 270] width 211 height 254
type input "150"
click at [554, 101] on link "Vehicles" at bounding box center [530, 87] width 45 height 29
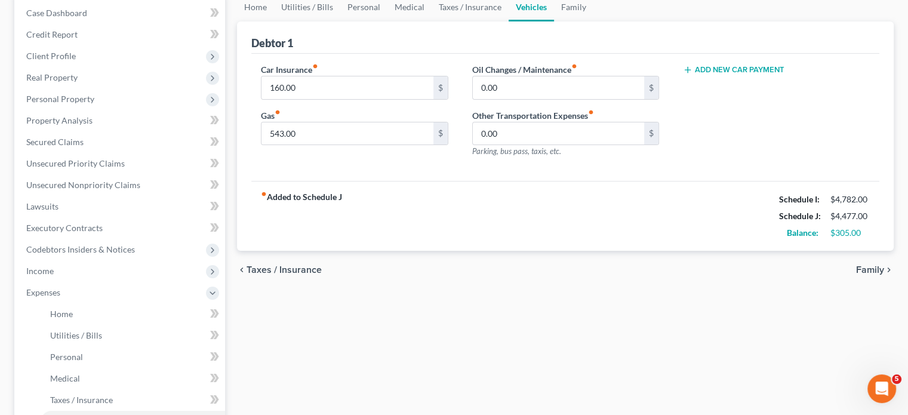
scroll to position [114, 0]
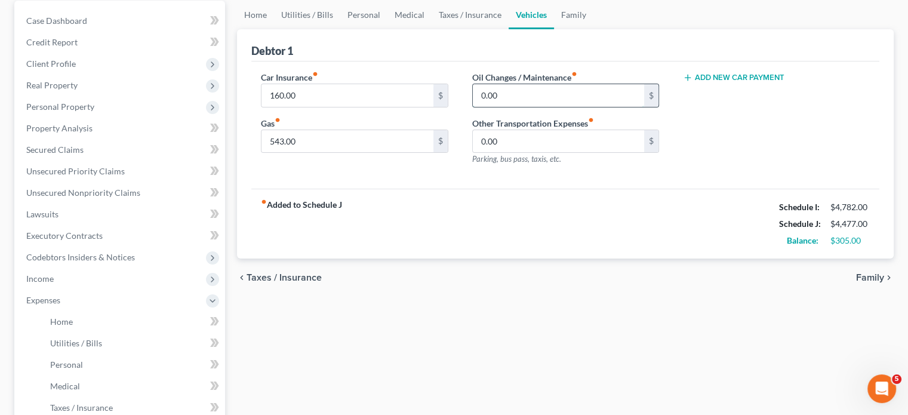
click at [528, 107] on input "0.00" at bounding box center [558, 95] width 171 height 23
click at [463, 258] on div "fiber_manual_record Added to Schedule J Schedule I: $4,782.00 Schedule J: $4,47…" at bounding box center [565, 224] width 628 height 70
click at [431, 29] on link "Medical" at bounding box center [409, 15] width 44 height 29
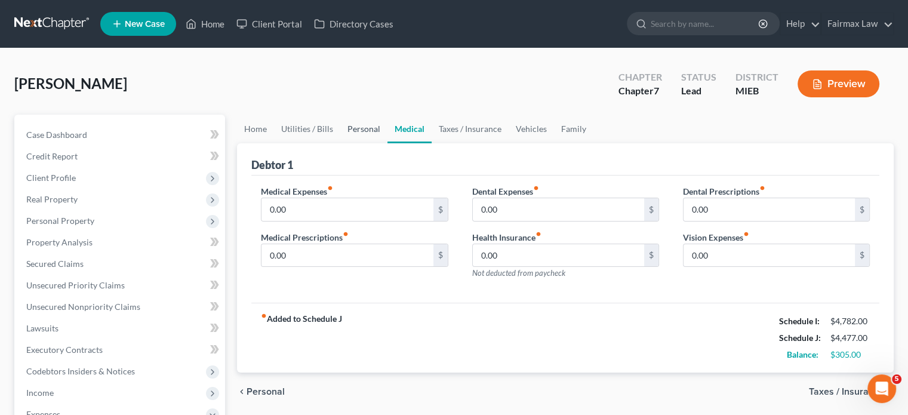
click at [387, 143] on link "Personal" at bounding box center [363, 129] width 47 height 29
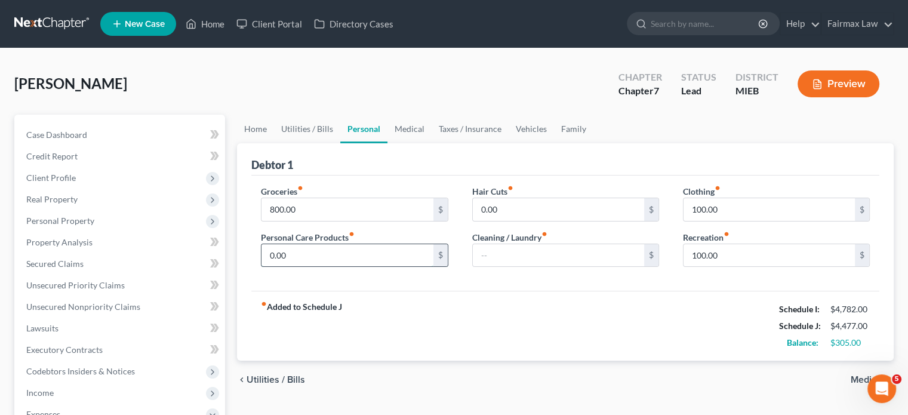
click at [313, 267] on input "0.00" at bounding box center [346, 255] width 171 height 23
type input "50"
click at [544, 267] on input "text" at bounding box center [558, 255] width 171 height 23
type input "50"
click at [727, 221] on input "100.00" at bounding box center [768, 209] width 171 height 23
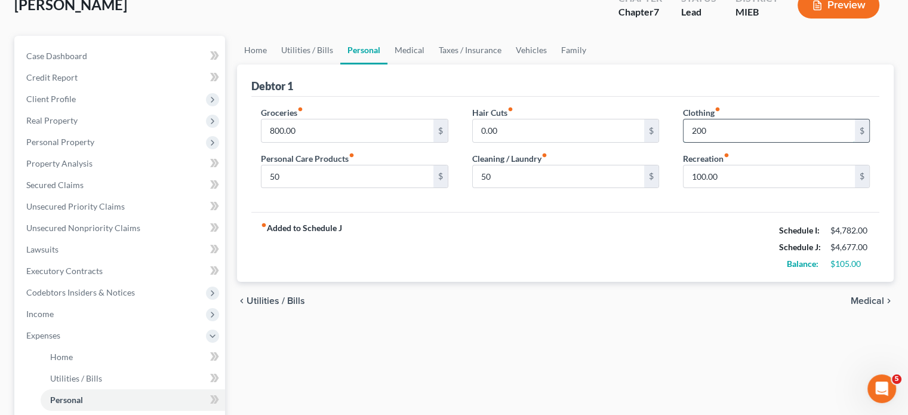
scroll to position [85, 0]
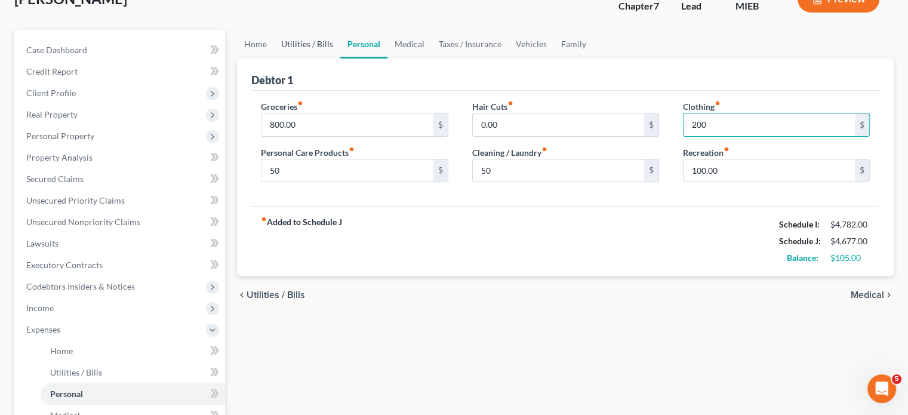
type input "200"
click at [340, 58] on link "Utilities / Bills" at bounding box center [307, 44] width 66 height 29
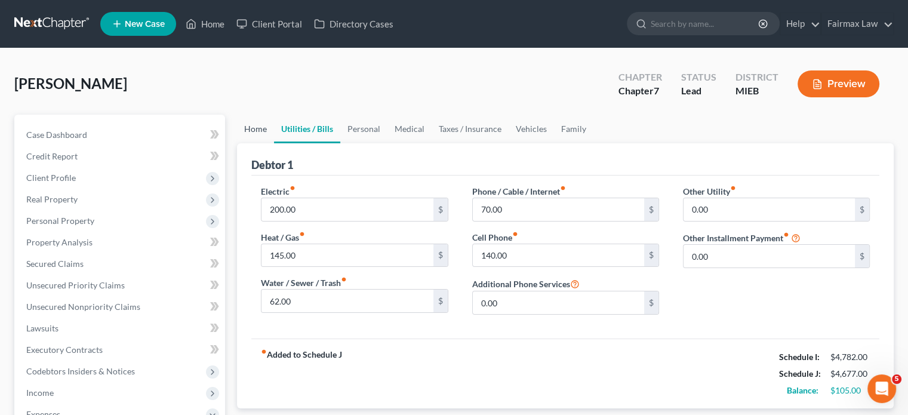
click at [254, 143] on link "Home" at bounding box center [255, 129] width 37 height 29
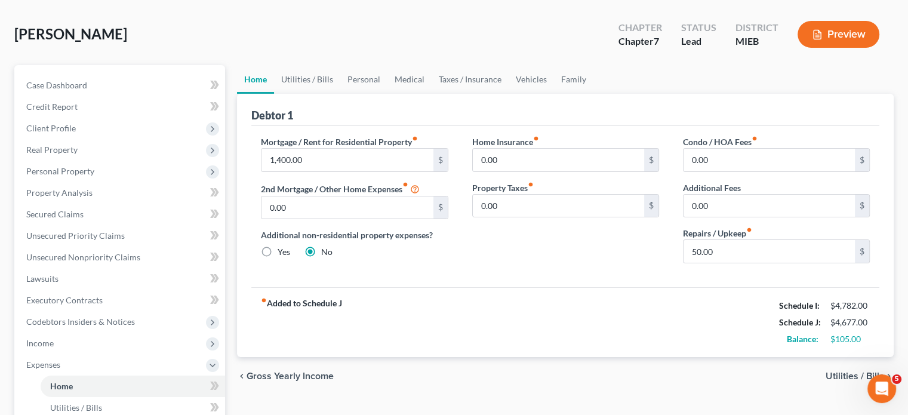
scroll to position [49, 0]
click at [431, 94] on link "Medical" at bounding box center [409, 80] width 44 height 29
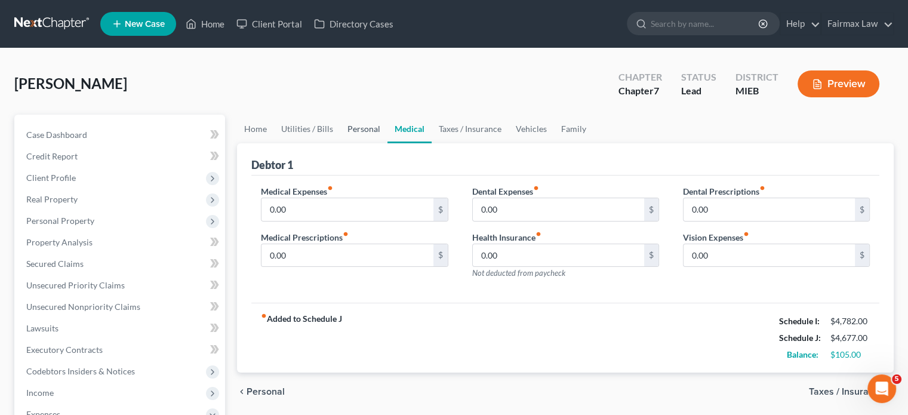
click at [387, 143] on link "Personal" at bounding box center [363, 129] width 47 height 29
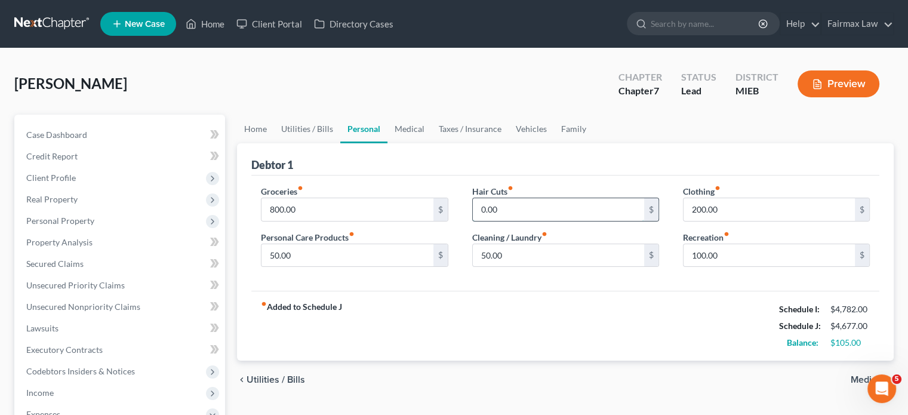
click at [507, 221] on input "0.00" at bounding box center [558, 209] width 171 height 23
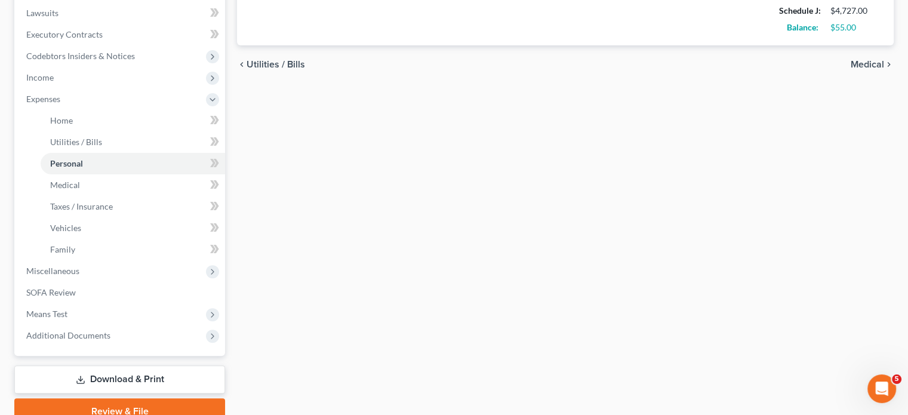
scroll to position [138, 0]
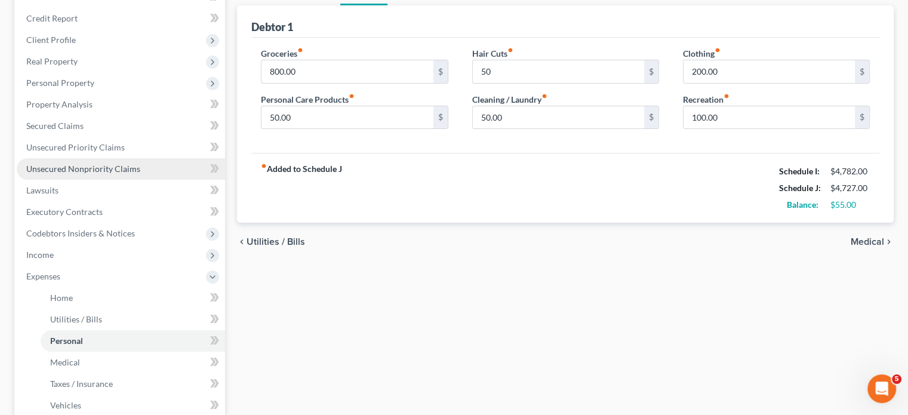
click at [76, 174] on span "Unsecured Nonpriority Claims" at bounding box center [83, 169] width 114 height 10
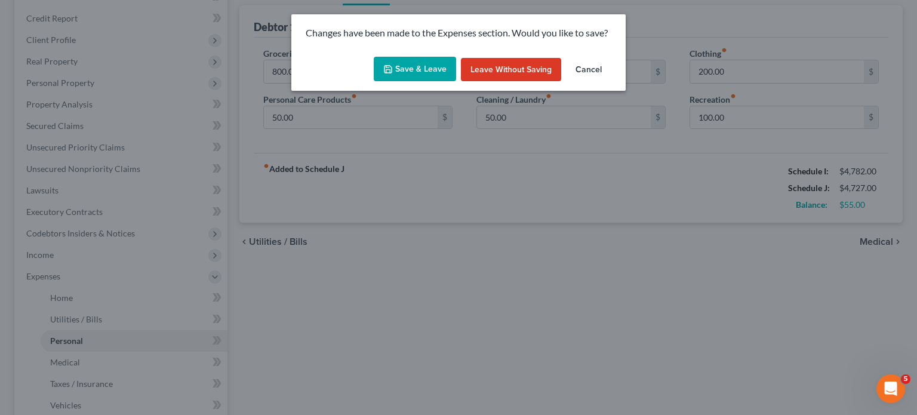
click at [402, 81] on button "Save & Leave" at bounding box center [415, 69] width 82 height 25
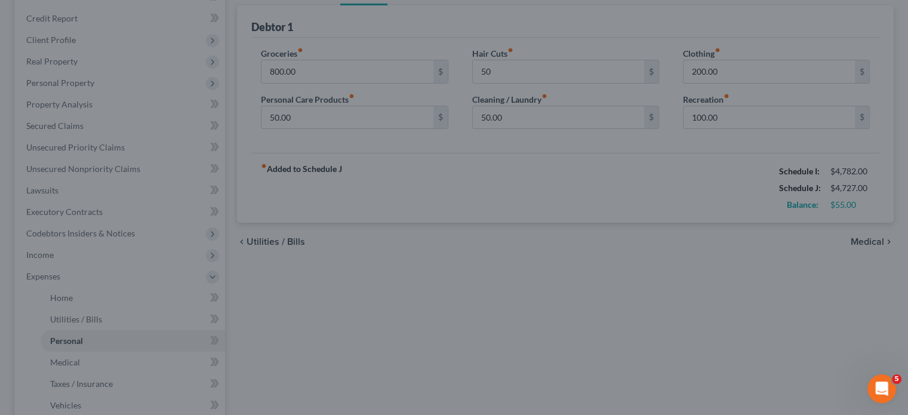
type input "50.00"
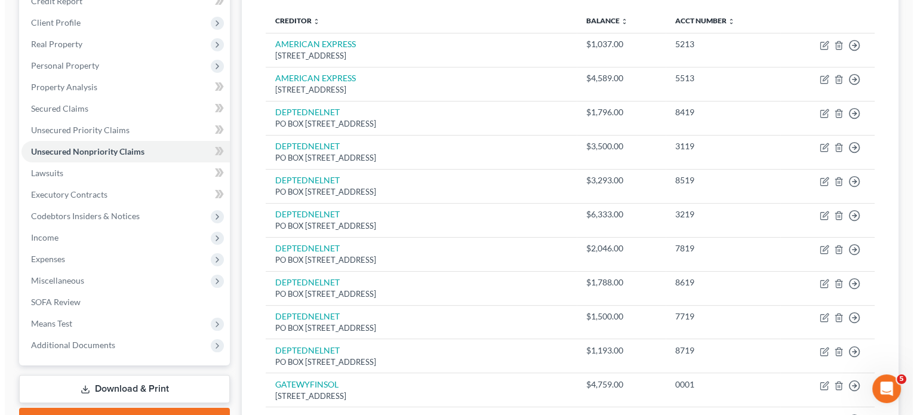
scroll to position [66, 0]
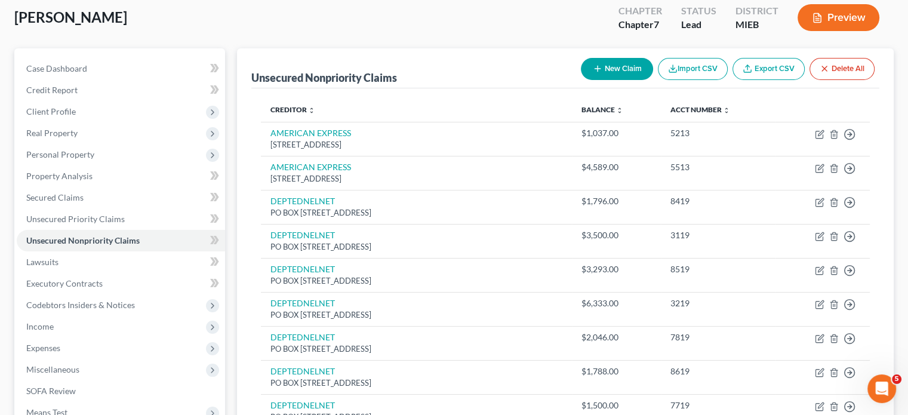
click at [581, 80] on button "New Claim" at bounding box center [617, 69] width 72 height 22
select select "0"
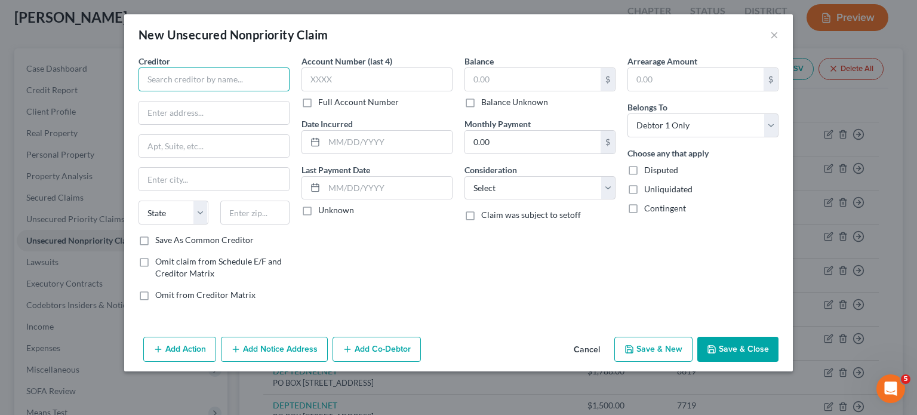
click at [153, 90] on input "text" at bounding box center [213, 79] width 151 height 24
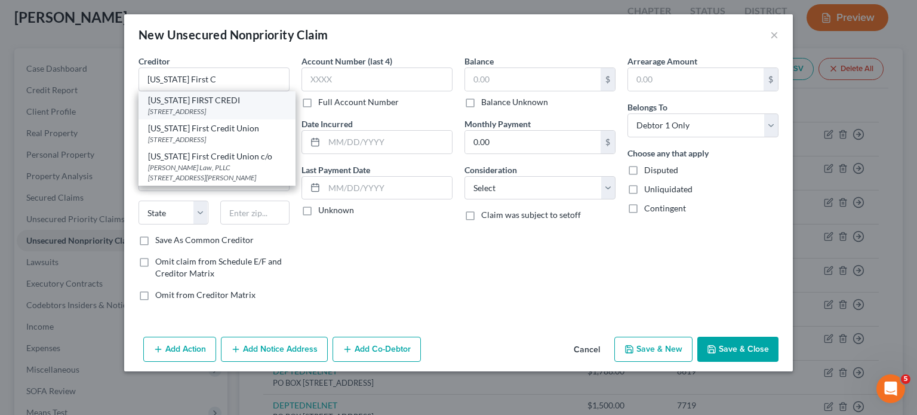
click at [148, 106] on div "[US_STATE] FIRST CREDI" at bounding box center [217, 100] width 138 height 12
type input "[US_STATE] FIRST CREDI"
type input "[STREET_ADDRESS]"
type input "Southfield"
select select "23"
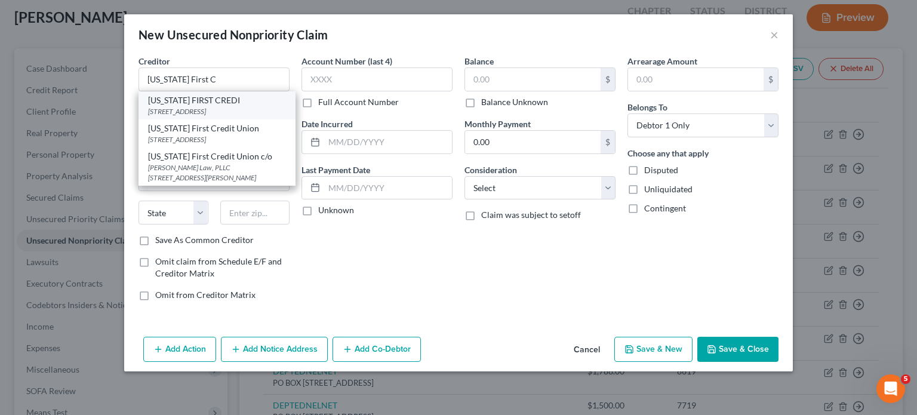
type input "48076"
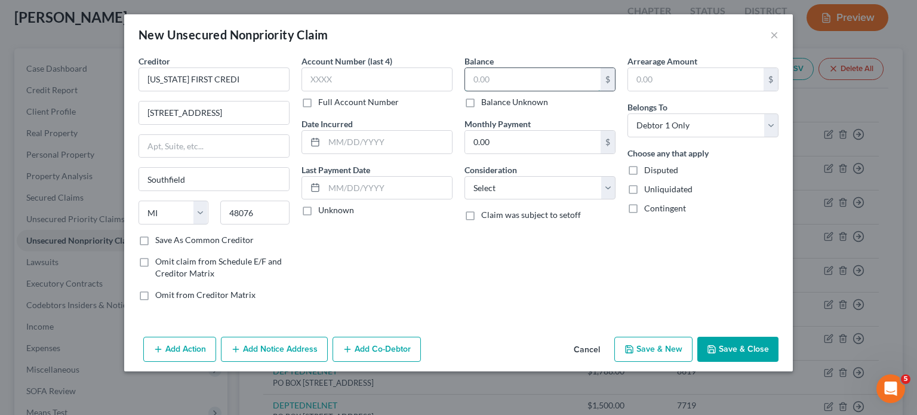
click at [496, 91] on input "text" at bounding box center [532, 79] width 135 height 23
drag, startPoint x: 522, startPoint y: 246, endPoint x: 520, endPoint y: 219, distance: 26.9
click at [522, 200] on select "Select Cable / Satellite Services Collection Agency Credit Card Debt Debt Couns…" at bounding box center [539, 188] width 151 height 24
select select "15"
click at [464, 200] on select "Select Cable / Satellite Services Collection Agency Credit Card Debt Debt Couns…" at bounding box center [539, 188] width 151 height 24
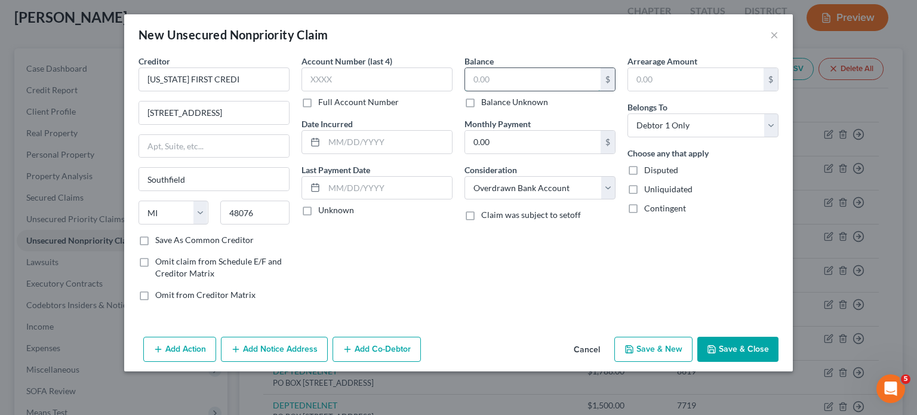
click at [499, 91] on input "text" at bounding box center [532, 79] width 135 height 23
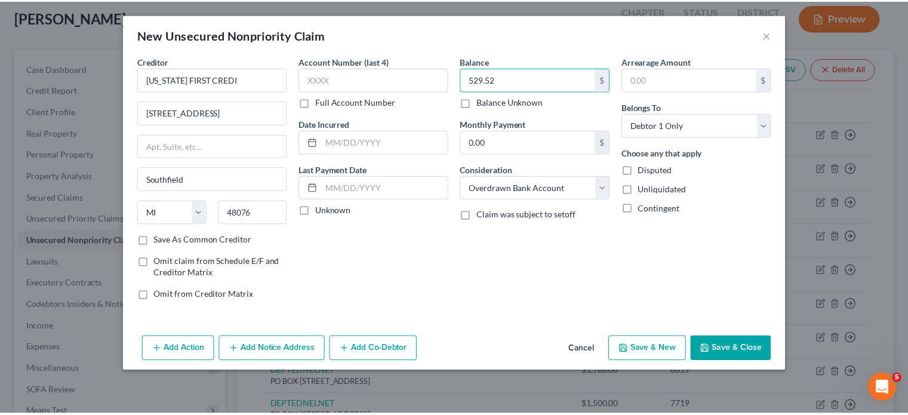
scroll to position [63, 0]
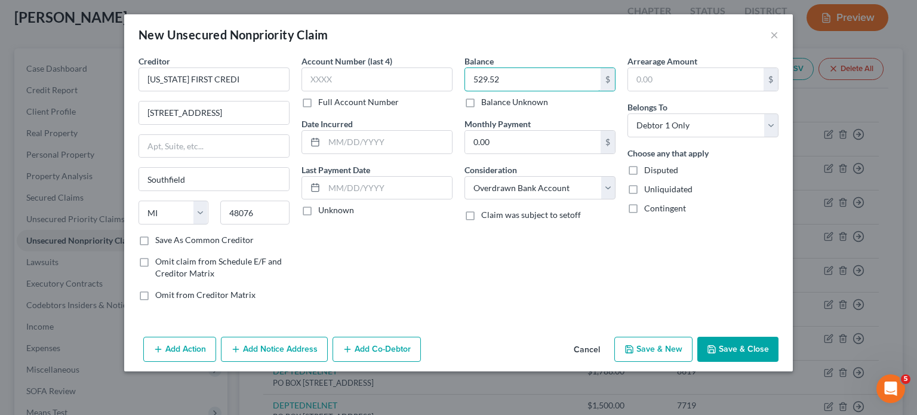
type input "529.52"
click at [778, 360] on button "Save & Close" at bounding box center [737, 349] width 81 height 25
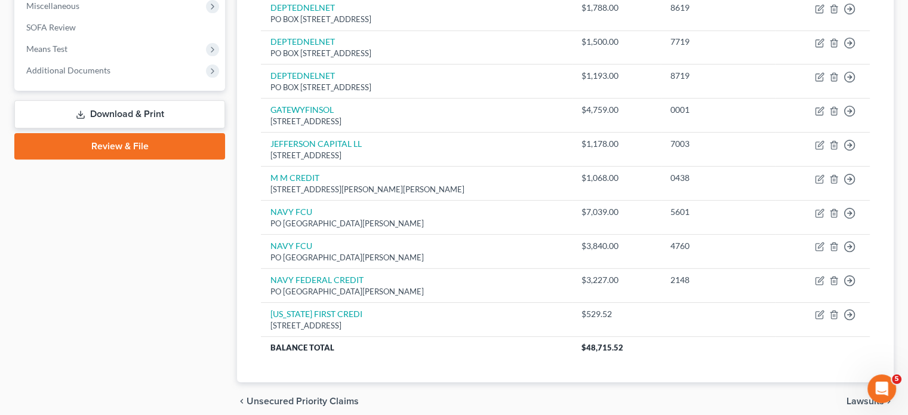
scroll to position [430, 0]
drag, startPoint x: 81, startPoint y: 76, endPoint x: 121, endPoint y: 83, distance: 40.6
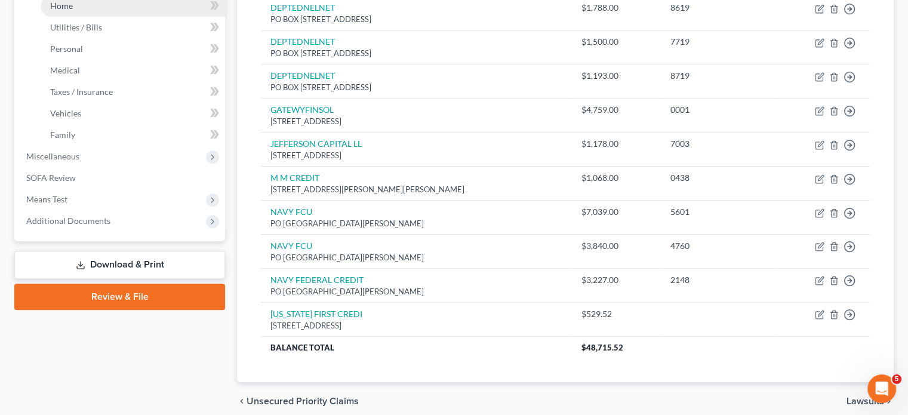
click at [87, 17] on link "Home" at bounding box center [133, 5] width 184 height 21
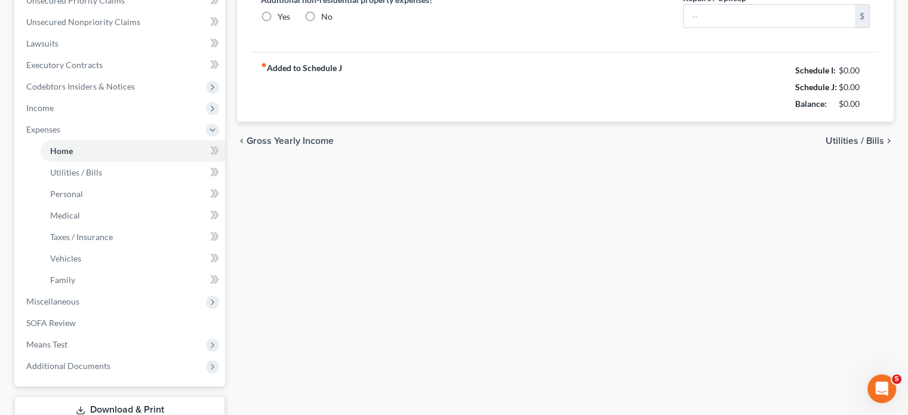
type input "1,400.00"
type input "0.00"
radio input "true"
type input "0.00"
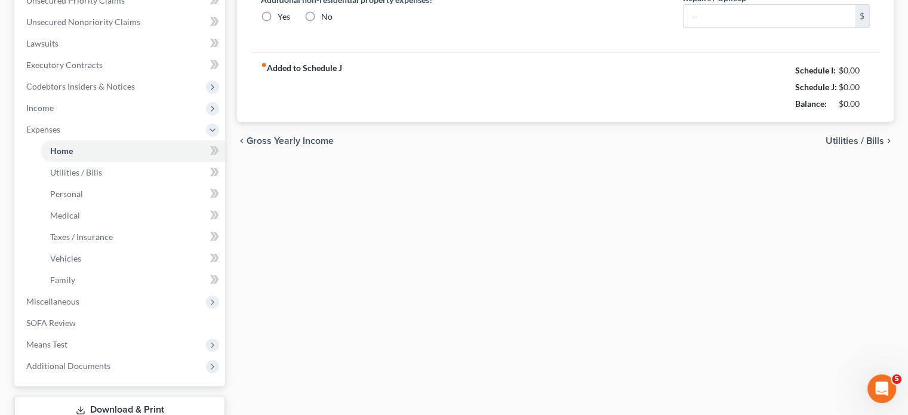
type input "0.00"
type input "50.00"
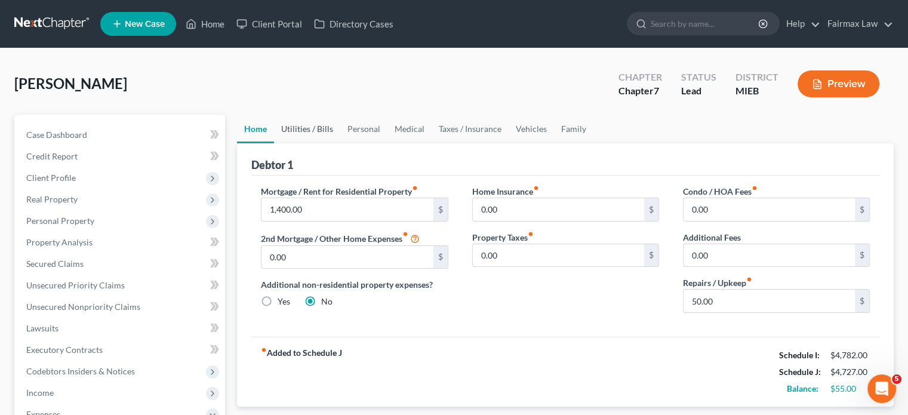
click at [313, 143] on link "Utilities / Bills" at bounding box center [307, 129] width 66 height 29
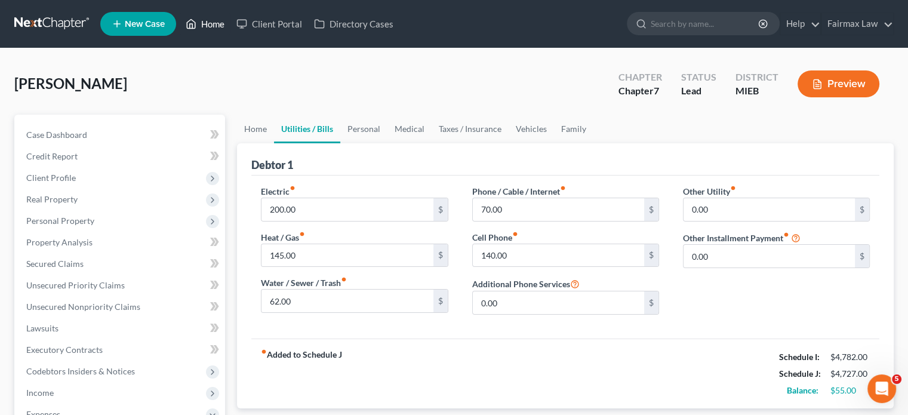
drag, startPoint x: 237, startPoint y: 23, endPoint x: 365, endPoint y: 75, distance: 138.2
click at [230, 23] on link "Home" at bounding box center [205, 23] width 51 height 21
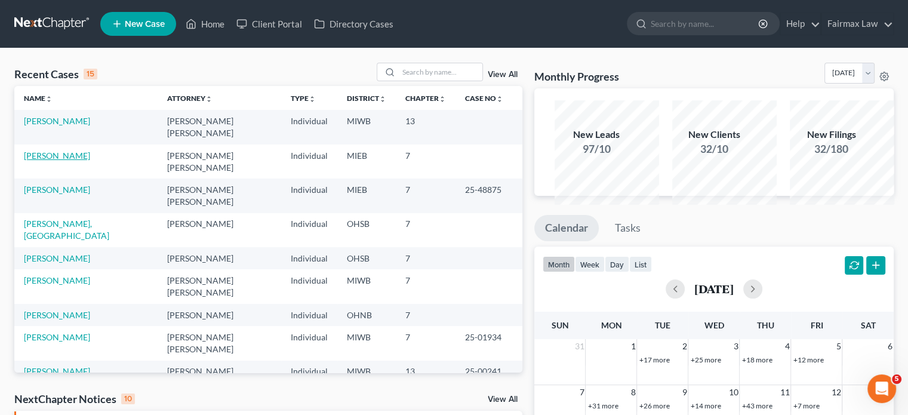
click at [74, 161] on link "[PERSON_NAME]" at bounding box center [57, 155] width 66 height 10
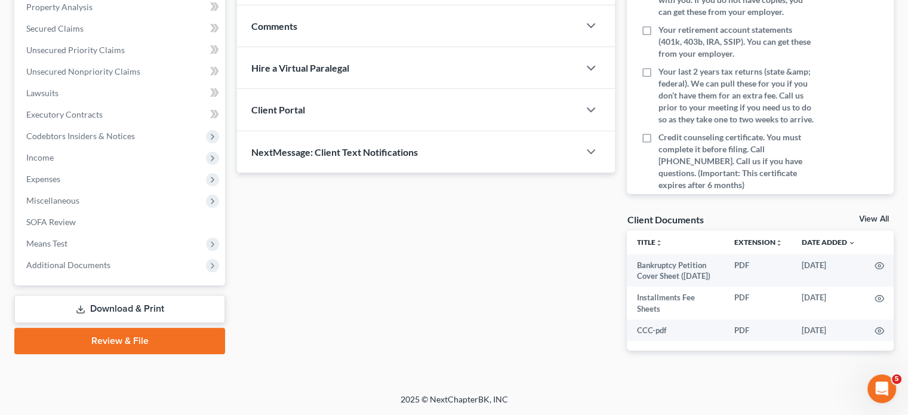
scroll to position [294, 0]
click at [109, 190] on span "Expenses" at bounding box center [121, 178] width 208 height 21
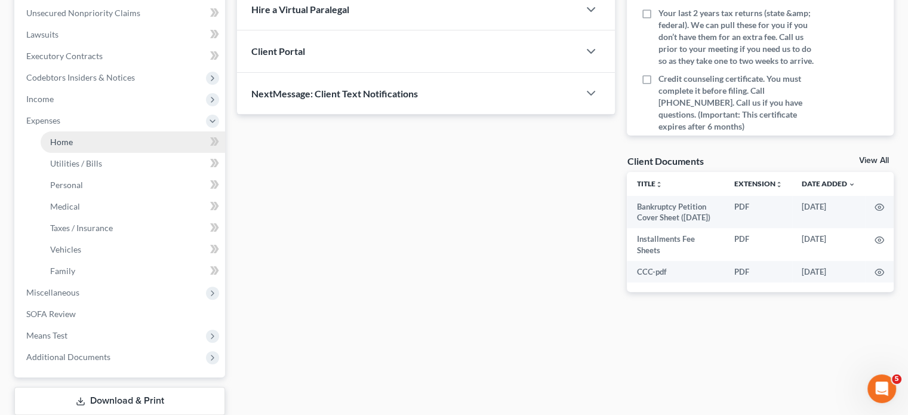
click at [90, 153] on link "Home" at bounding box center [133, 141] width 184 height 21
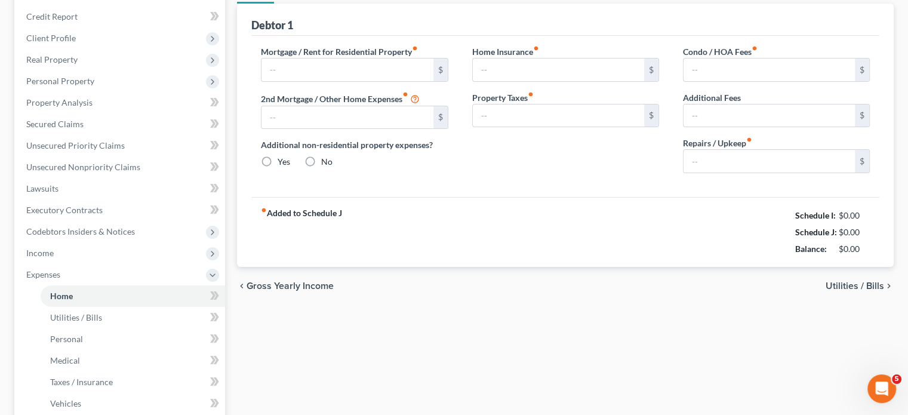
type input "1,400.00"
type input "0.00"
radio input "true"
type input "0.00"
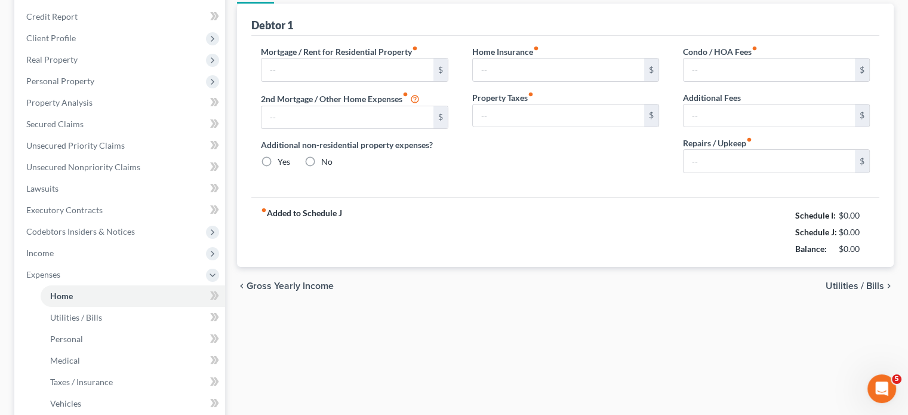
type input "0.00"
type input "50.00"
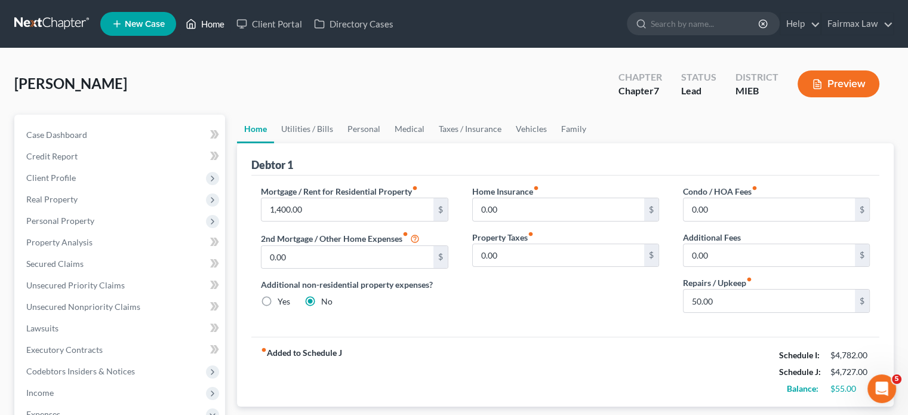
click at [230, 27] on link "Home" at bounding box center [205, 23] width 51 height 21
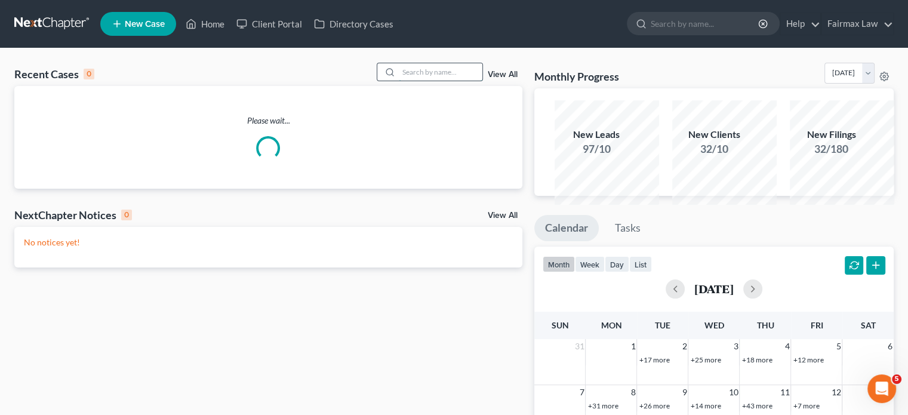
click at [411, 81] on input "search" at bounding box center [441, 71] width 84 height 17
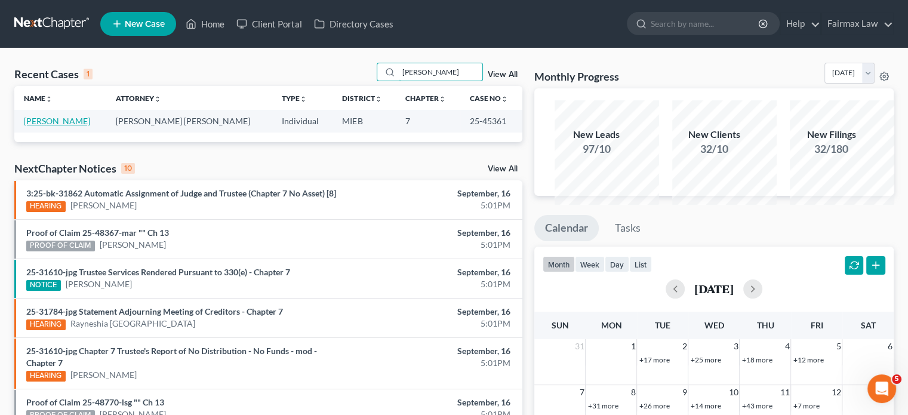
type input "[PERSON_NAME]"
click at [67, 126] on link "[PERSON_NAME]" at bounding box center [57, 121] width 66 height 10
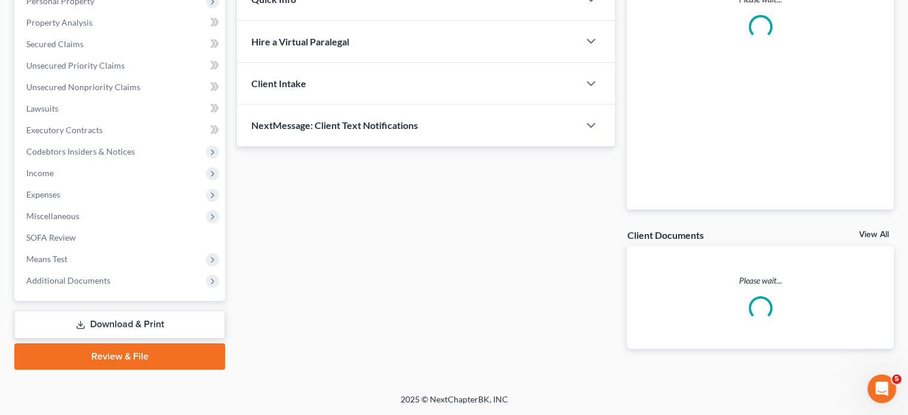
scroll to position [408, 0]
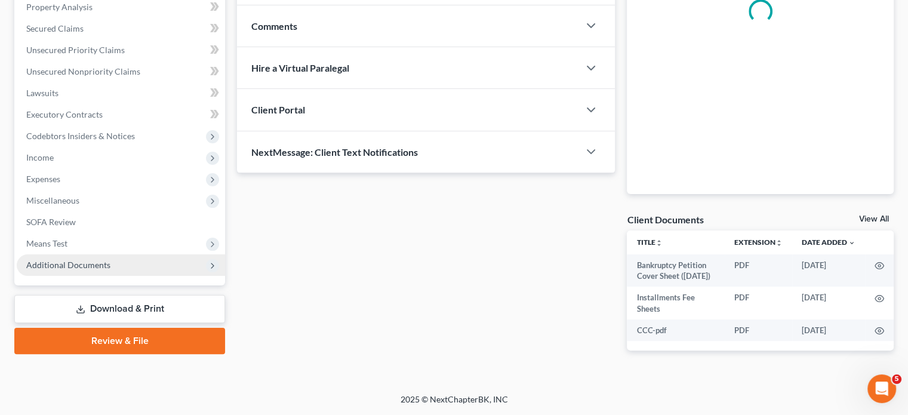
click at [110, 260] on span "Additional Documents" at bounding box center [68, 265] width 84 height 10
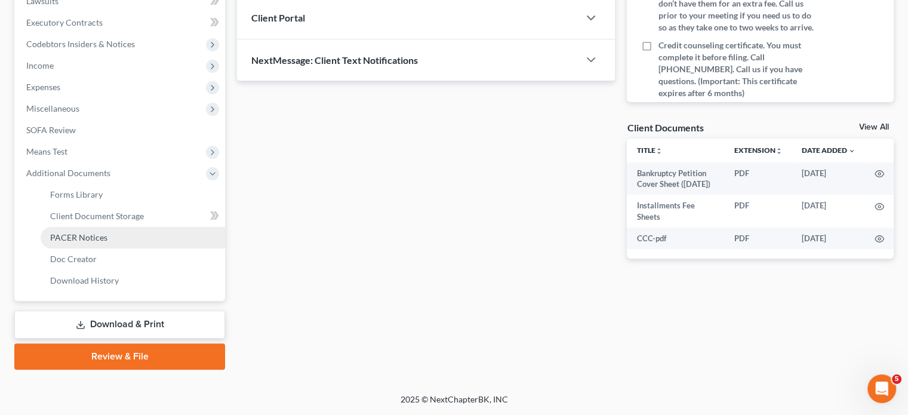
click at [150, 248] on link "PACER Notices" at bounding box center [133, 237] width 184 height 21
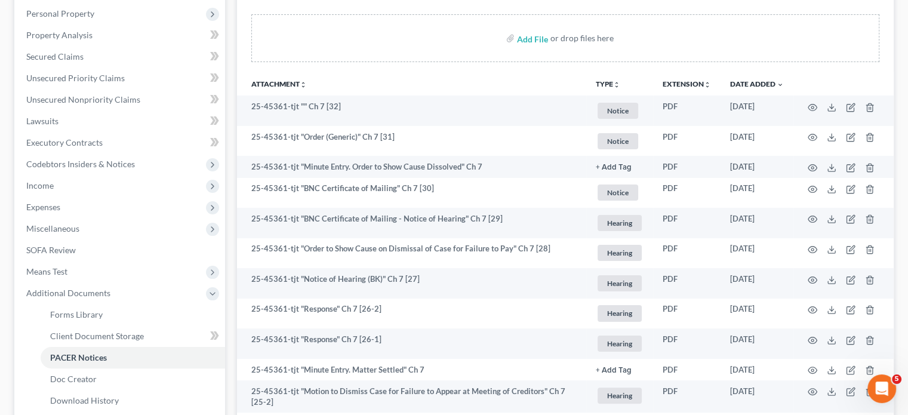
scroll to position [228, 0]
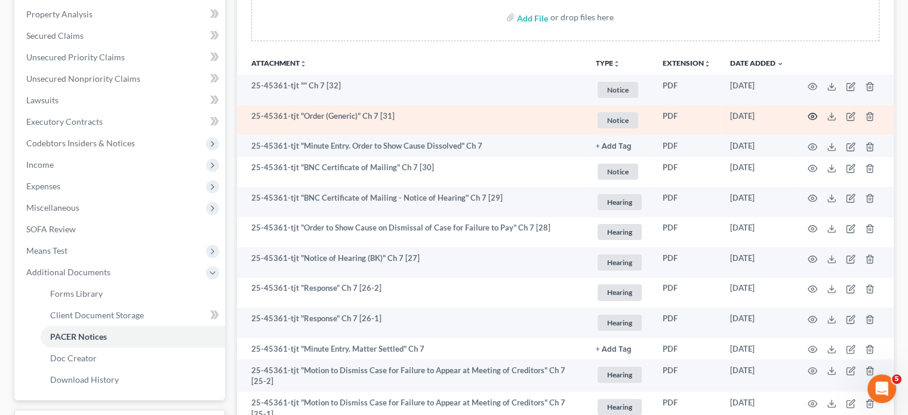
click at [807, 121] on icon "button" at bounding box center [812, 117] width 10 height 10
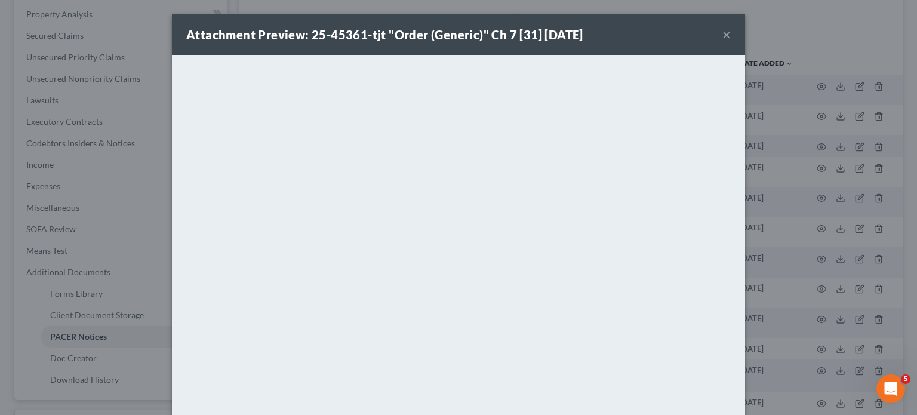
click at [730, 40] on button "×" at bounding box center [726, 34] width 8 height 14
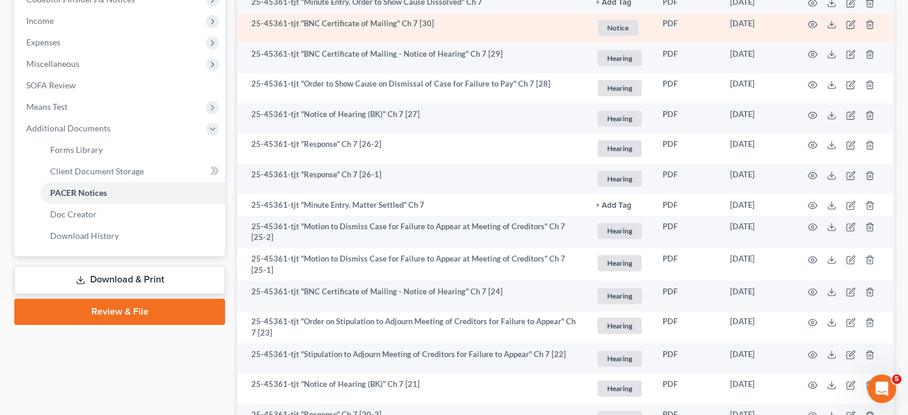
scroll to position [372, 0]
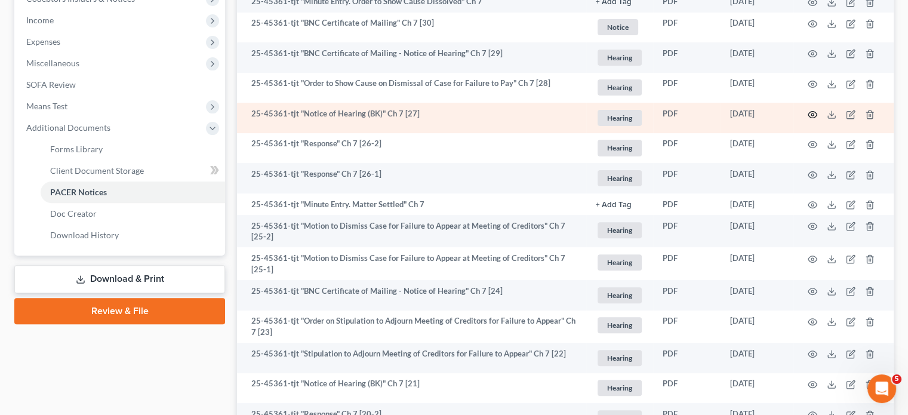
click at [807, 119] on icon "button" at bounding box center [812, 115] width 10 height 10
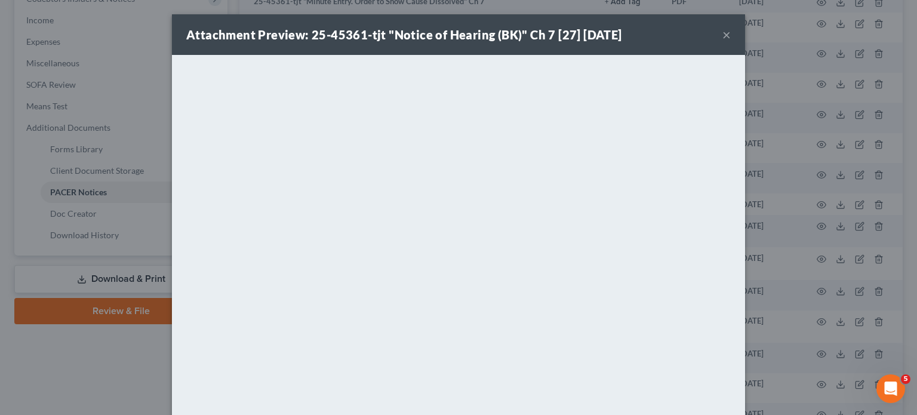
click at [730, 39] on button "×" at bounding box center [726, 34] width 8 height 14
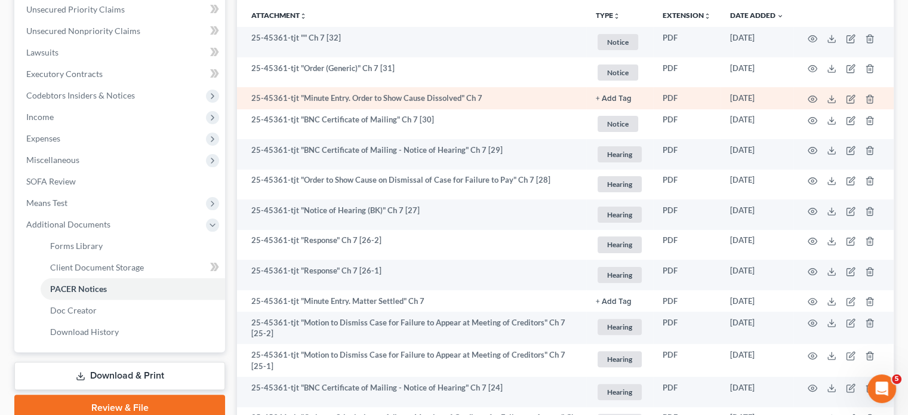
scroll to position [263, 0]
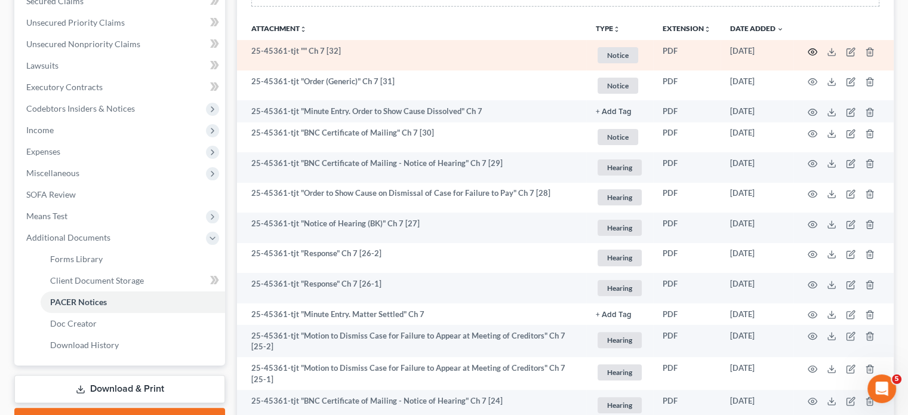
click at [807, 57] on icon "button" at bounding box center [812, 52] width 10 height 10
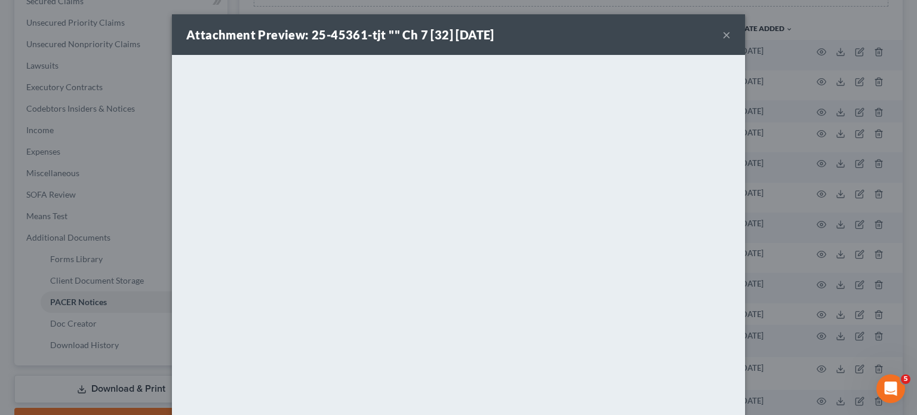
click at [730, 41] on button "×" at bounding box center [726, 34] width 8 height 14
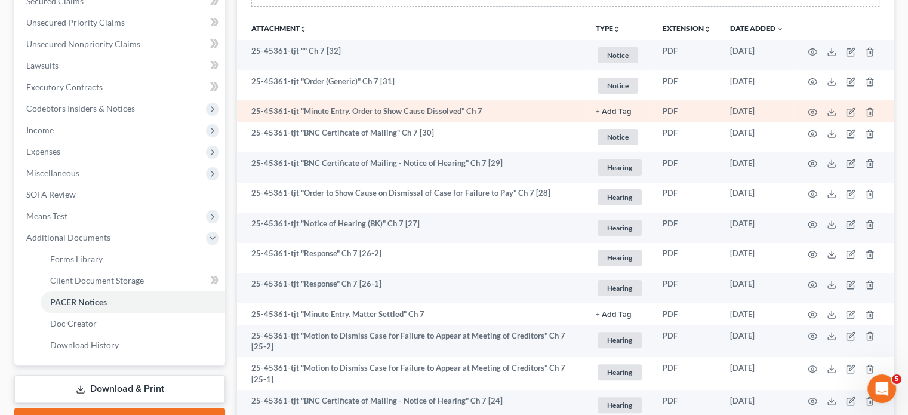
scroll to position [0, 0]
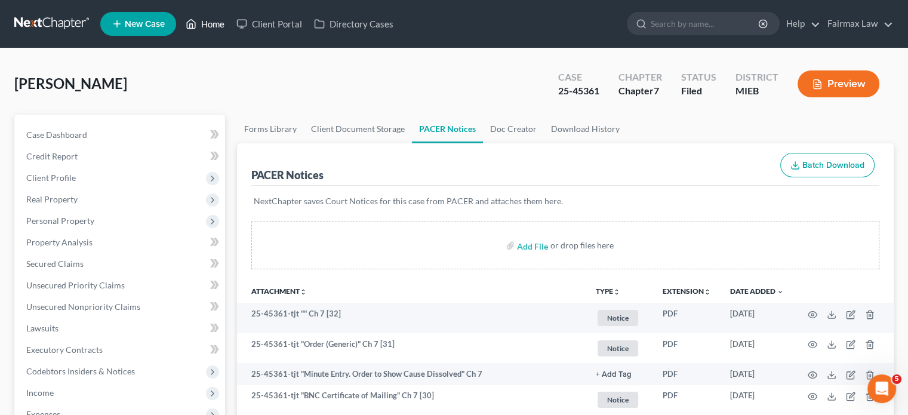
click at [230, 32] on link "Home" at bounding box center [205, 23] width 51 height 21
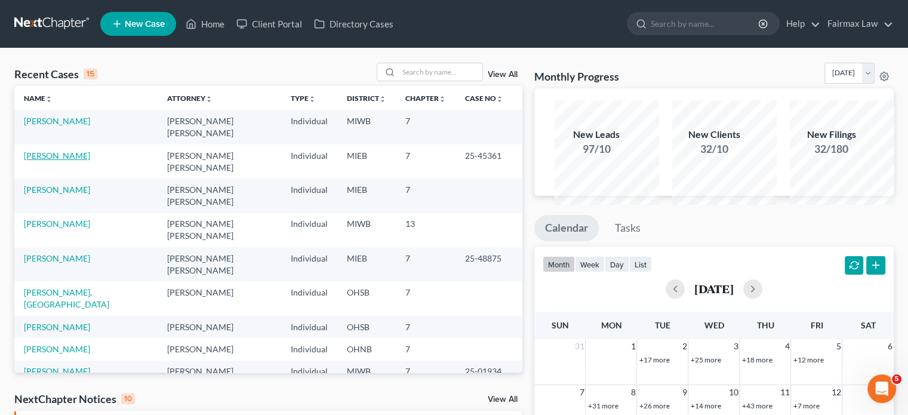
click at [66, 161] on link "[PERSON_NAME]" at bounding box center [57, 155] width 66 height 10
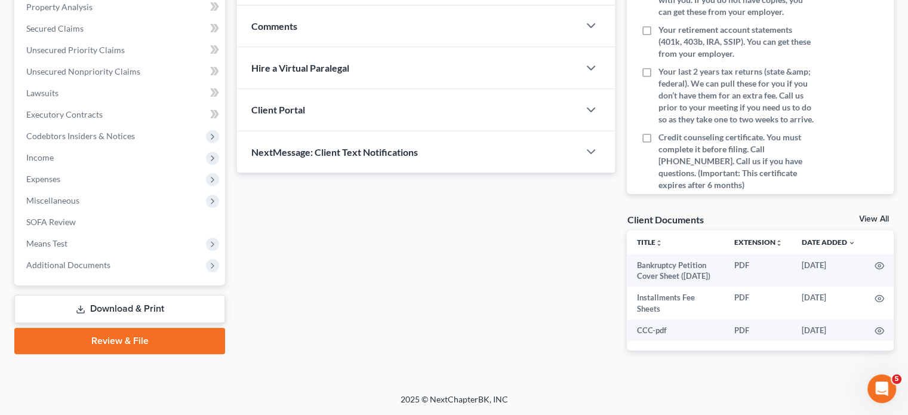
scroll to position [387, 0]
click at [119, 254] on span "Additional Documents" at bounding box center [121, 264] width 208 height 21
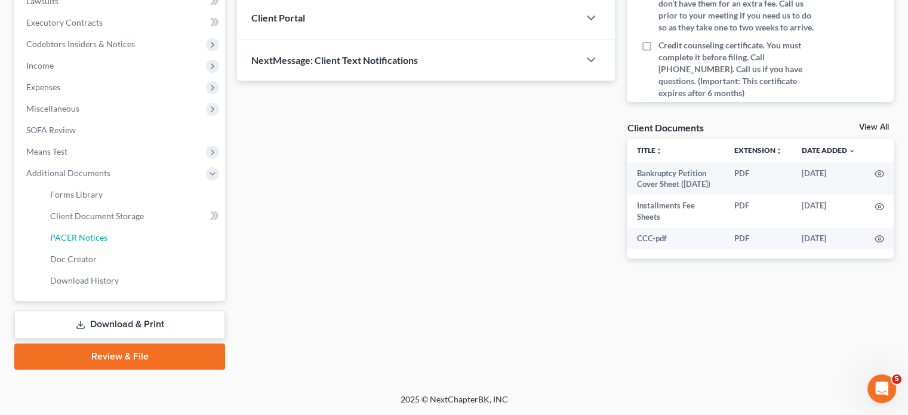
click at [107, 242] on span "PACER Notices" at bounding box center [78, 237] width 57 height 10
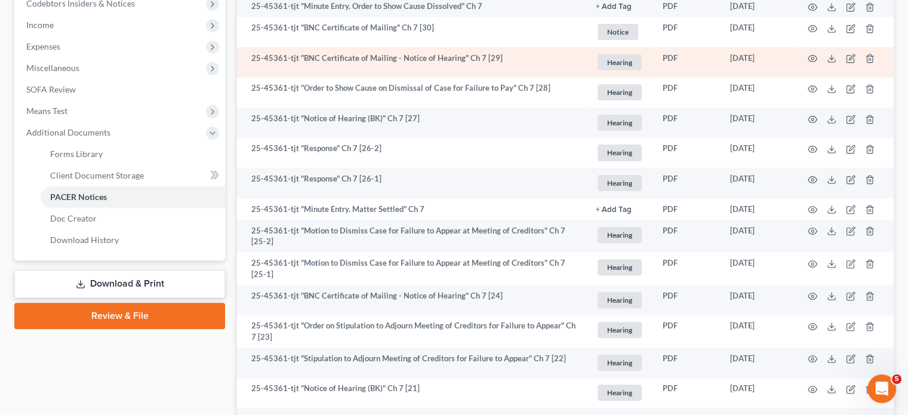
scroll to position [379, 0]
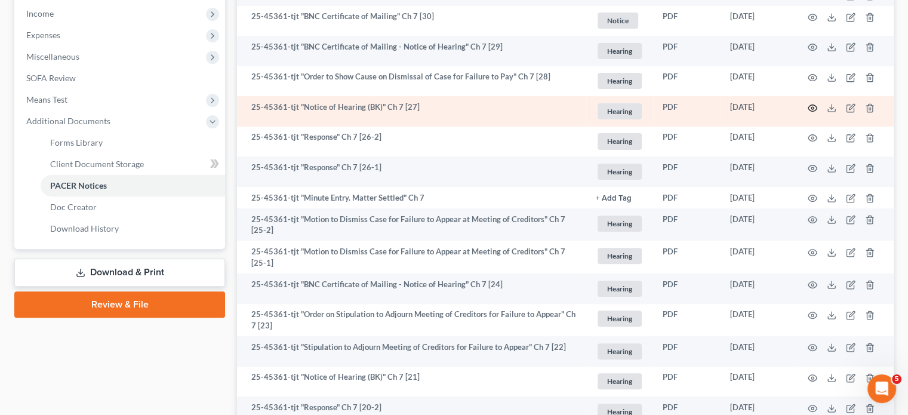
click at [808, 111] on icon "button" at bounding box center [812, 107] width 9 height 7
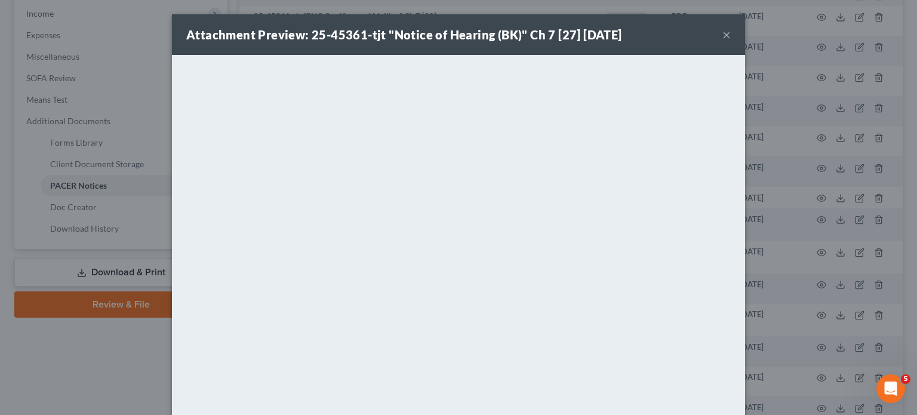
click at [730, 42] on button "×" at bounding box center [726, 34] width 8 height 14
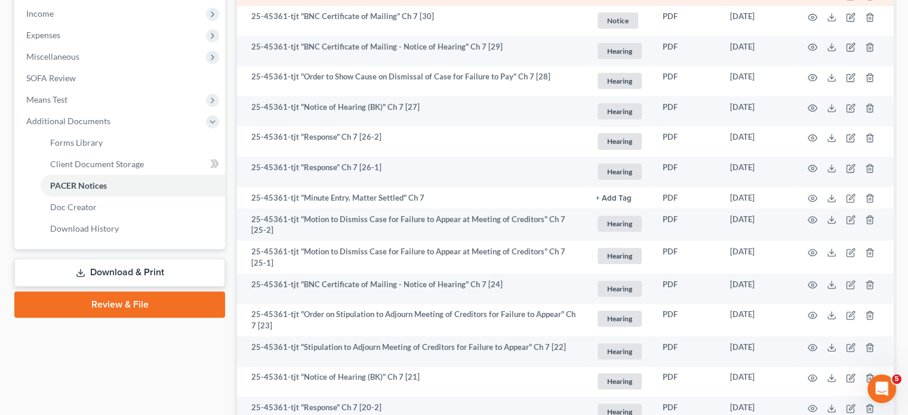
scroll to position [0, 0]
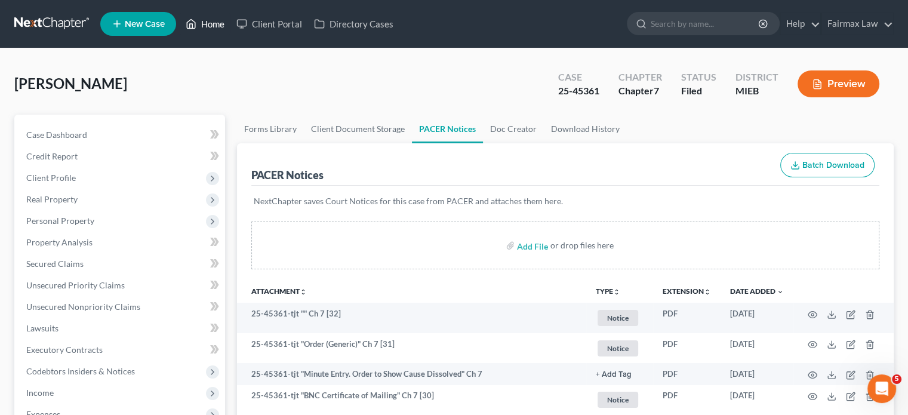
click at [230, 33] on link "Home" at bounding box center [205, 23] width 51 height 21
